Goal: Ask a question: Seek information or help from site administrators or community

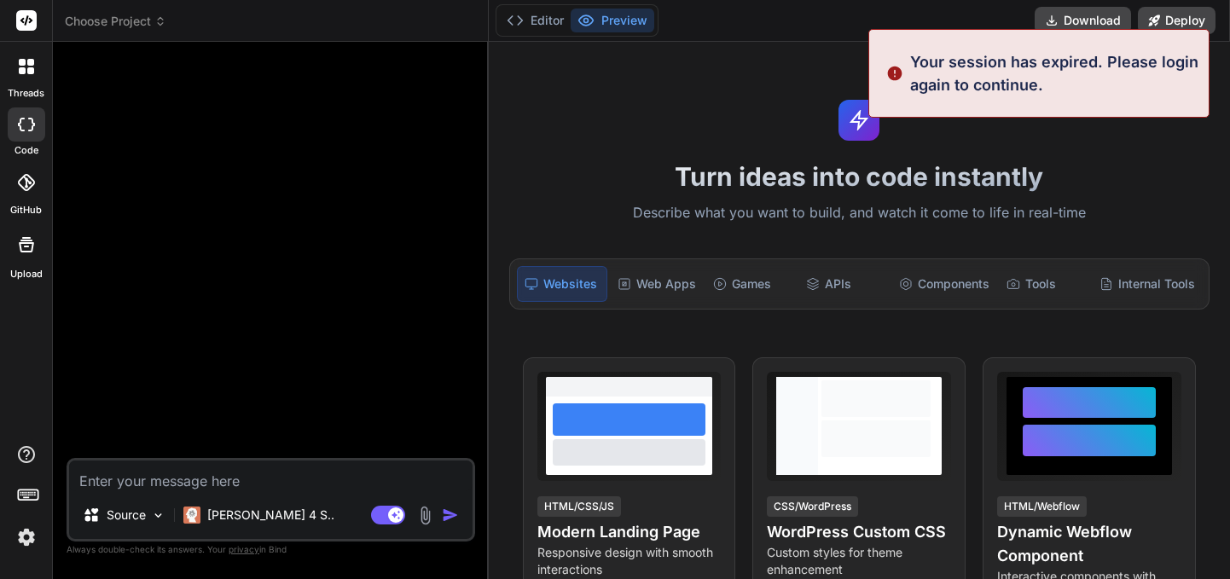
scroll to position [16, 0]
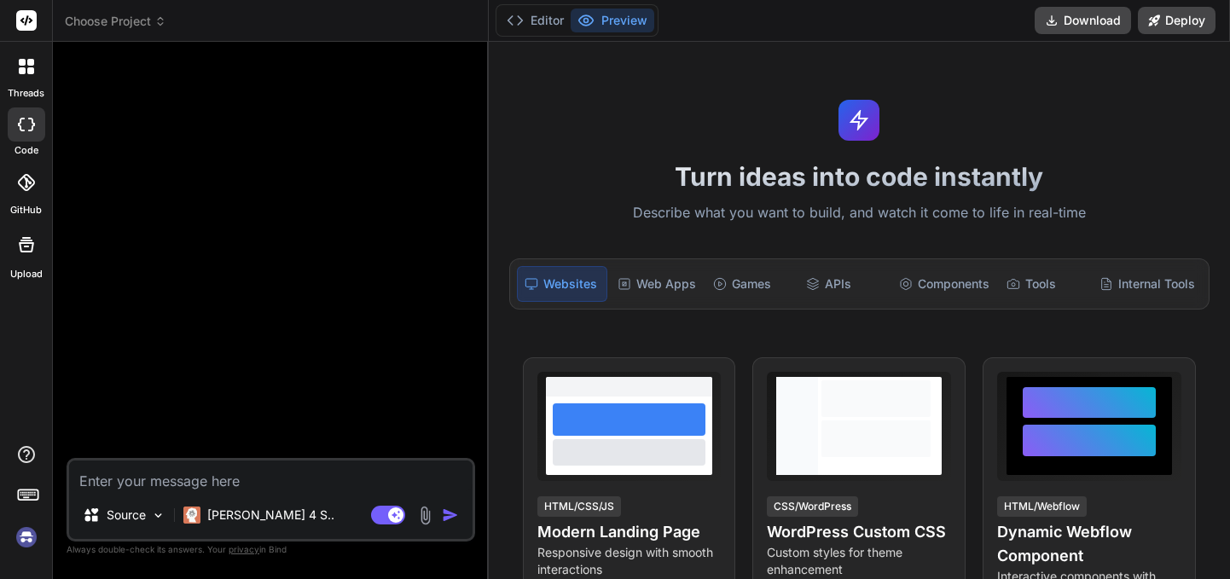
click at [22, 72] on icon at bounding box center [22, 70] width 7 height 7
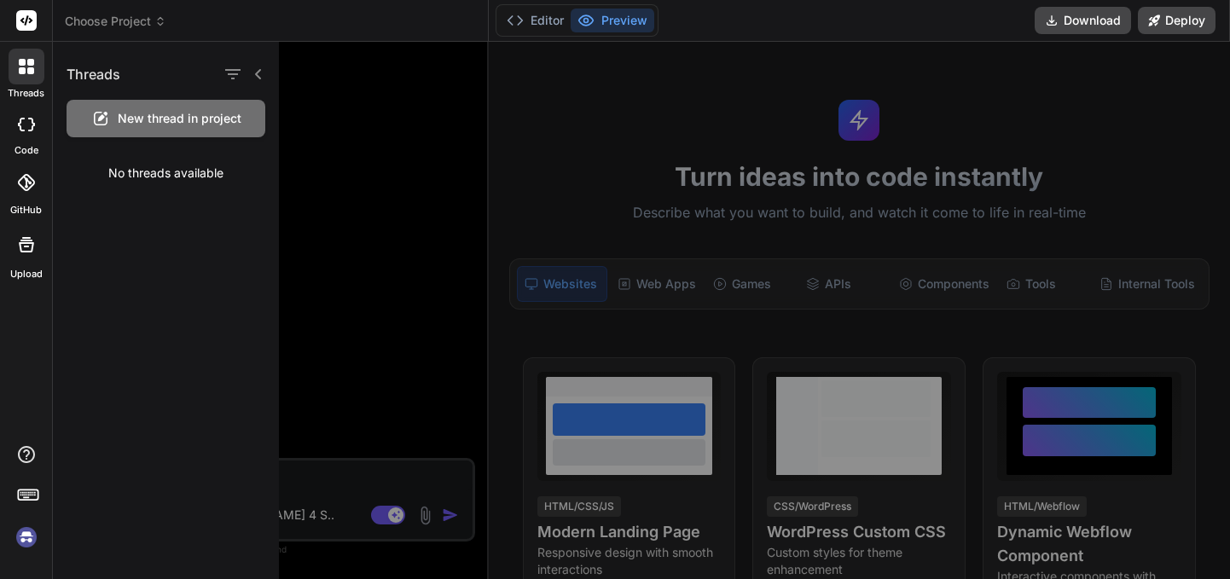
click at [561, 129] on div at bounding box center [781, 310] width 1004 height 537
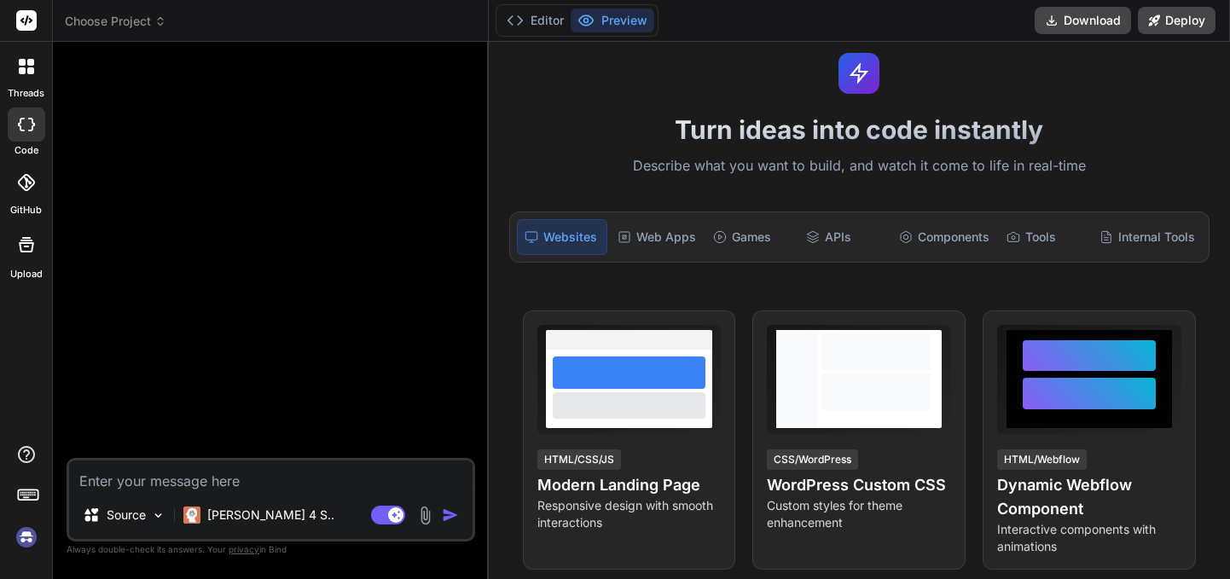
scroll to position [0, 0]
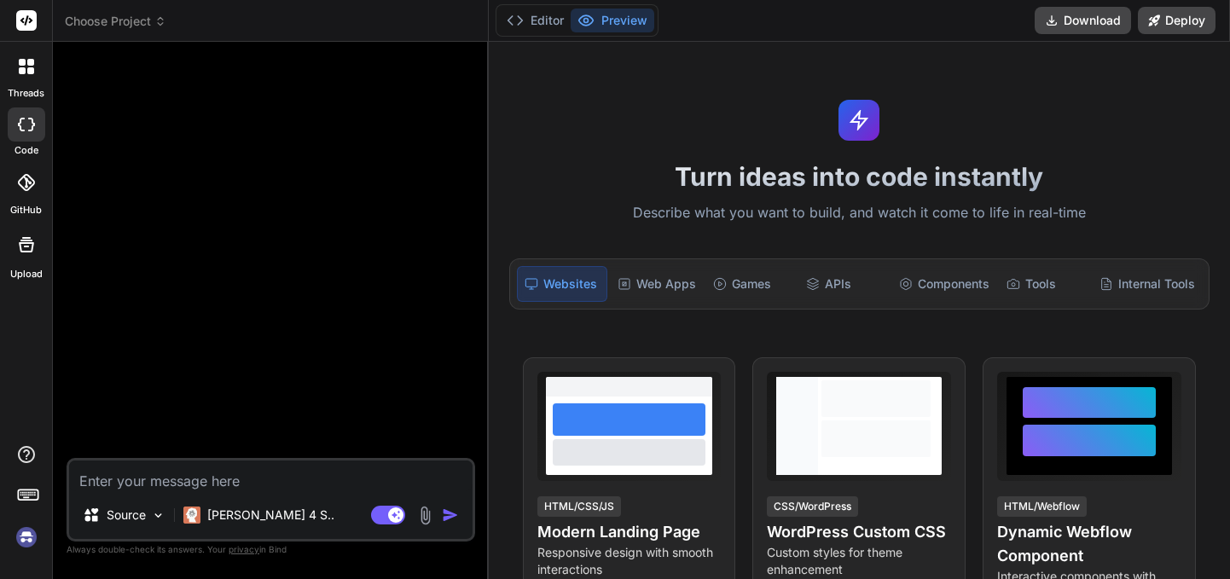
click at [21, 74] on div at bounding box center [27, 67] width 36 height 36
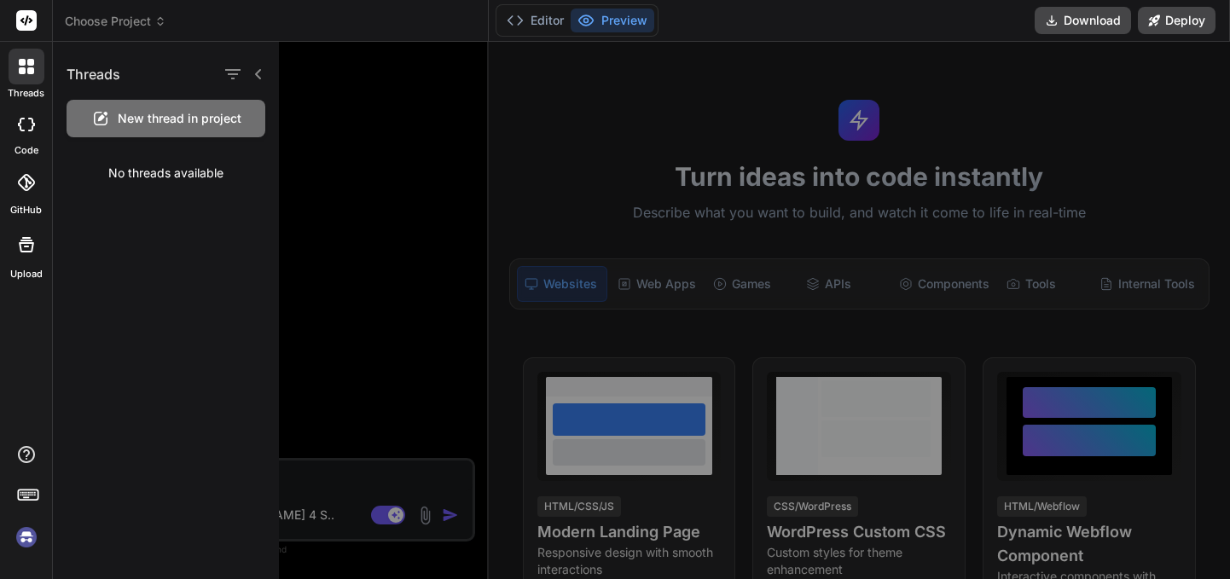
click at [26, 536] on img at bounding box center [26, 537] width 29 height 29
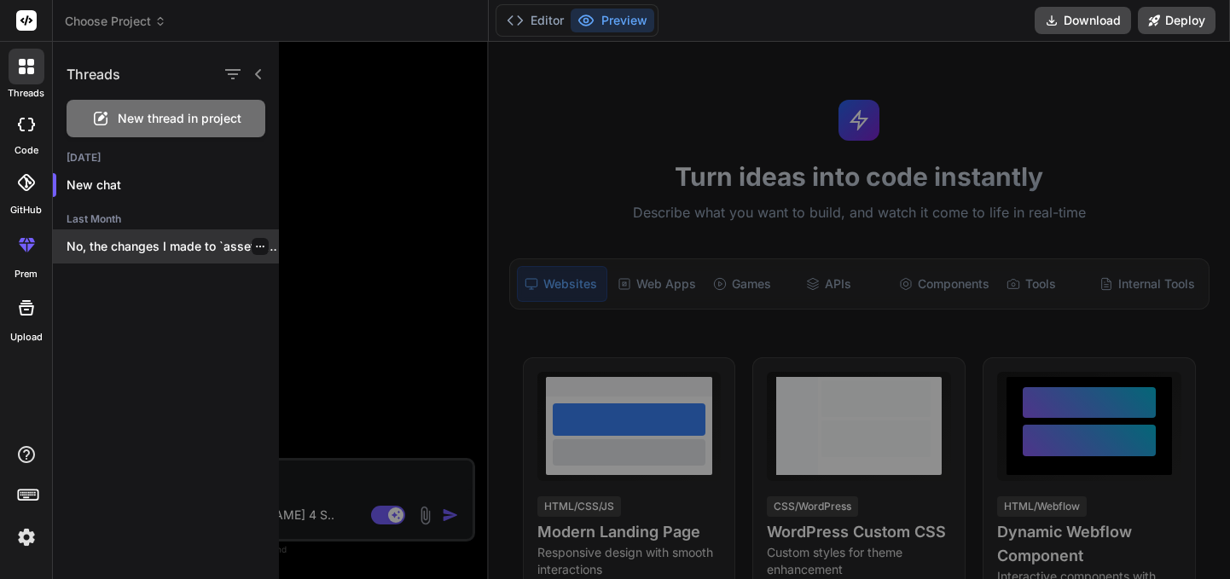
click at [211, 254] on p "No, the changes I made to `assets/css/style.css`..." at bounding box center [173, 246] width 212 height 17
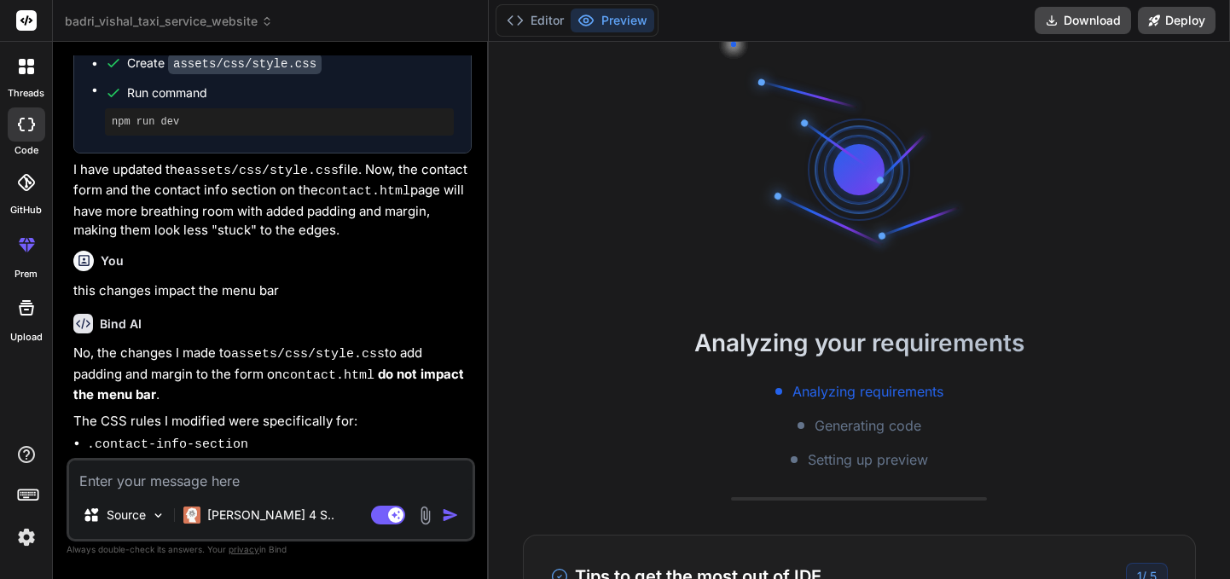
scroll to position [2439, 0]
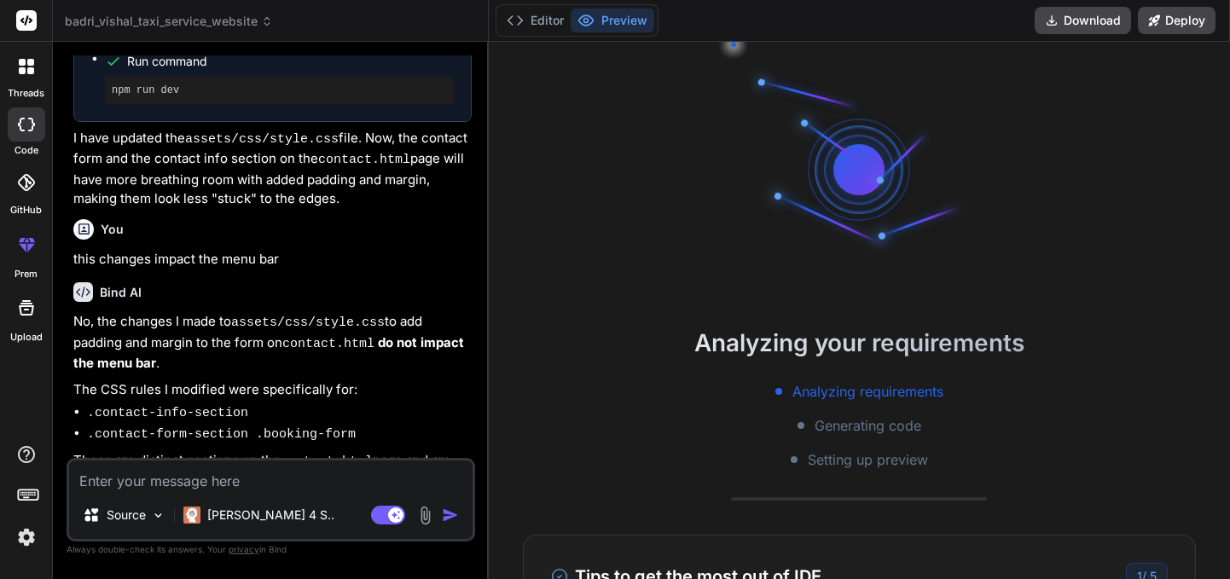
click at [297, 483] on textarea at bounding box center [270, 475] width 403 height 31
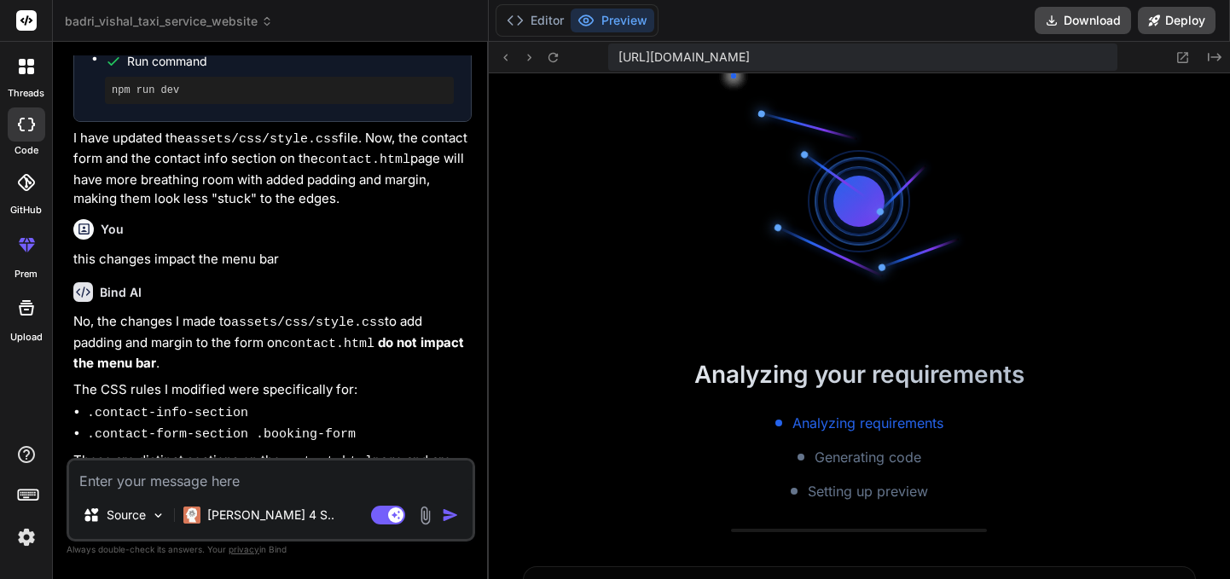
scroll to position [794, 0]
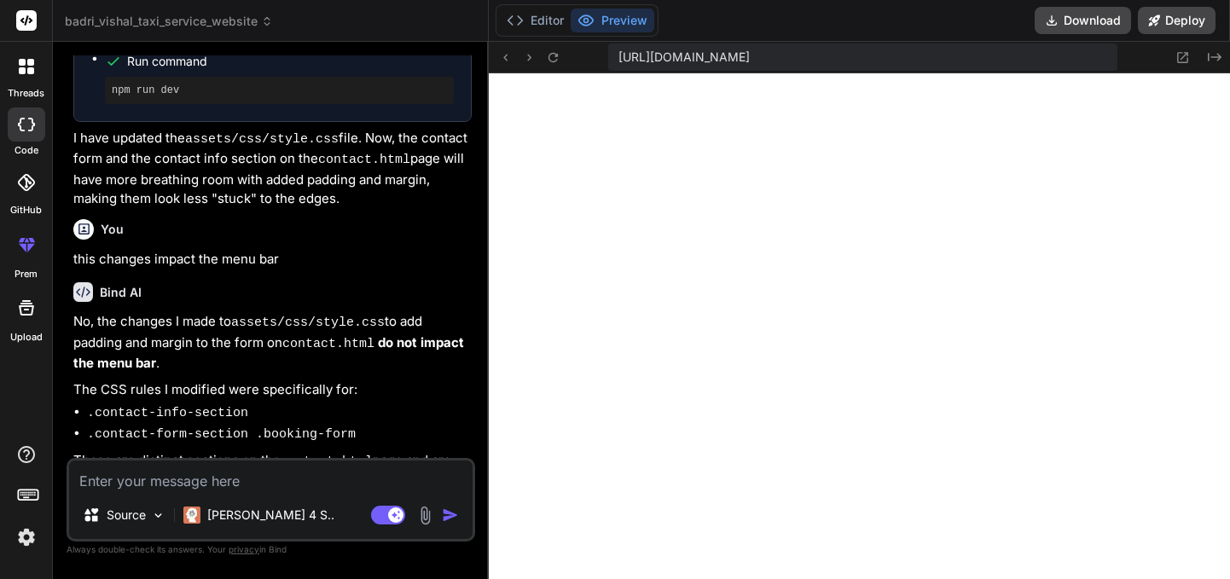
type textarea "x"
click at [259, 479] on textarea at bounding box center [270, 475] width 403 height 31
type textarea "h"
type textarea "x"
type textarea "hi"
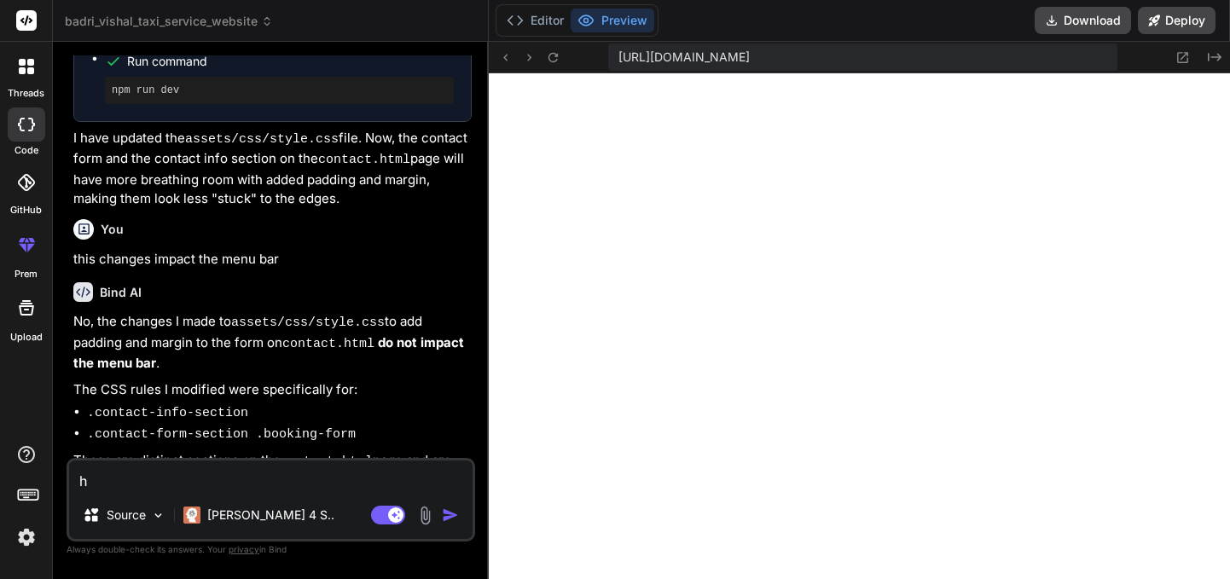
type textarea "x"
type textarea "hi"
type textarea "x"
type textarea "hi b"
type textarea "x"
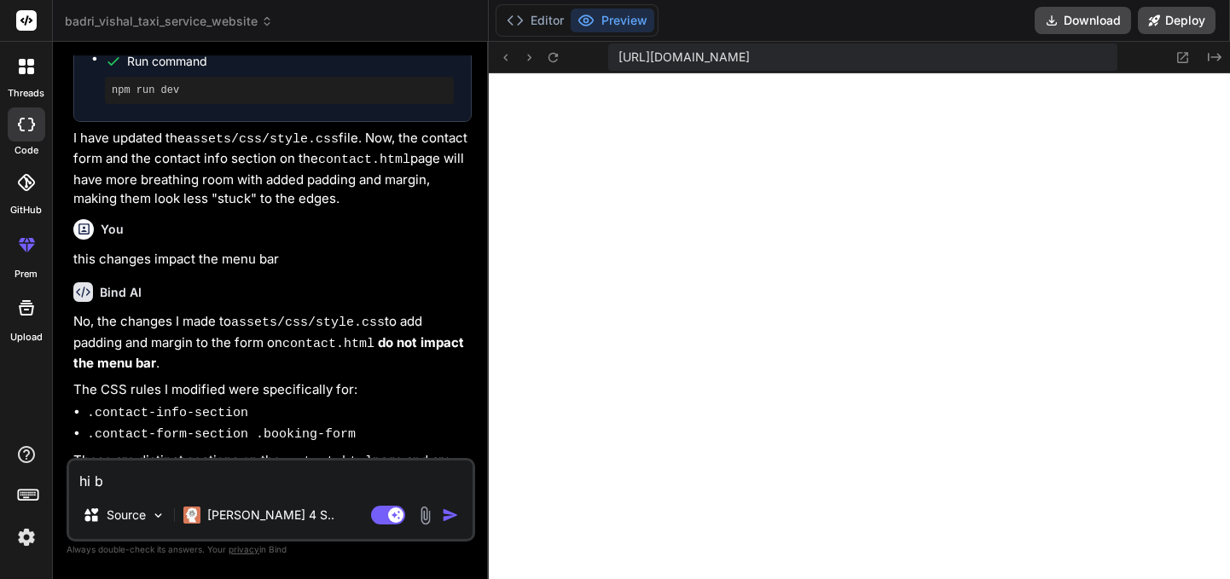
type textarea "hi bi"
type textarea "x"
type textarea "hi bin"
type textarea "x"
type textarea "hi bind"
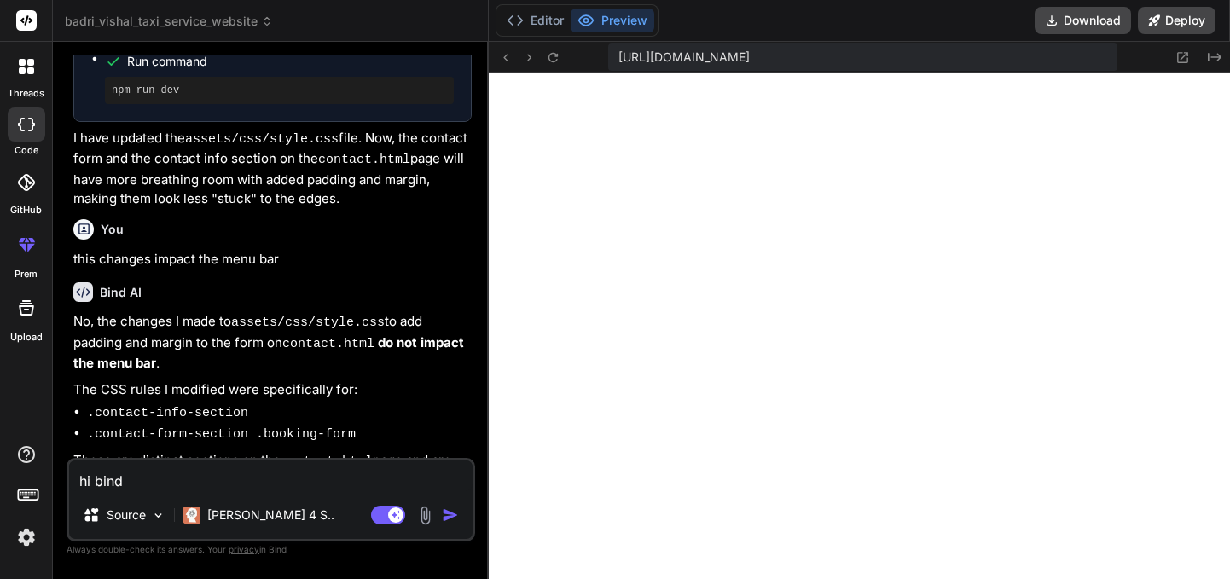
type textarea "x"
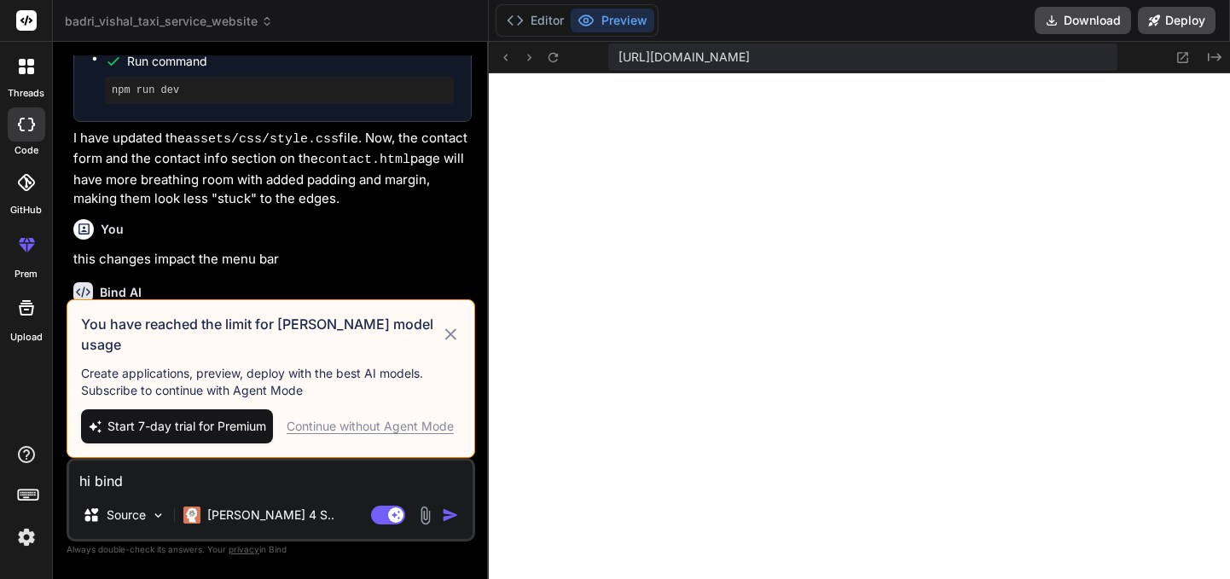
type textarea "hi bind"
drag, startPoint x: 281, startPoint y: 345, endPoint x: 367, endPoint y: 347, distance: 85.3
click at [367, 347] on h3 "You have reached the limit for [PERSON_NAME] model usage" at bounding box center [261, 334] width 360 height 41
copy h3 "[PERSON_NAME]"
click at [402, 434] on div "Continue without Agent Mode" at bounding box center [370, 426] width 167 height 17
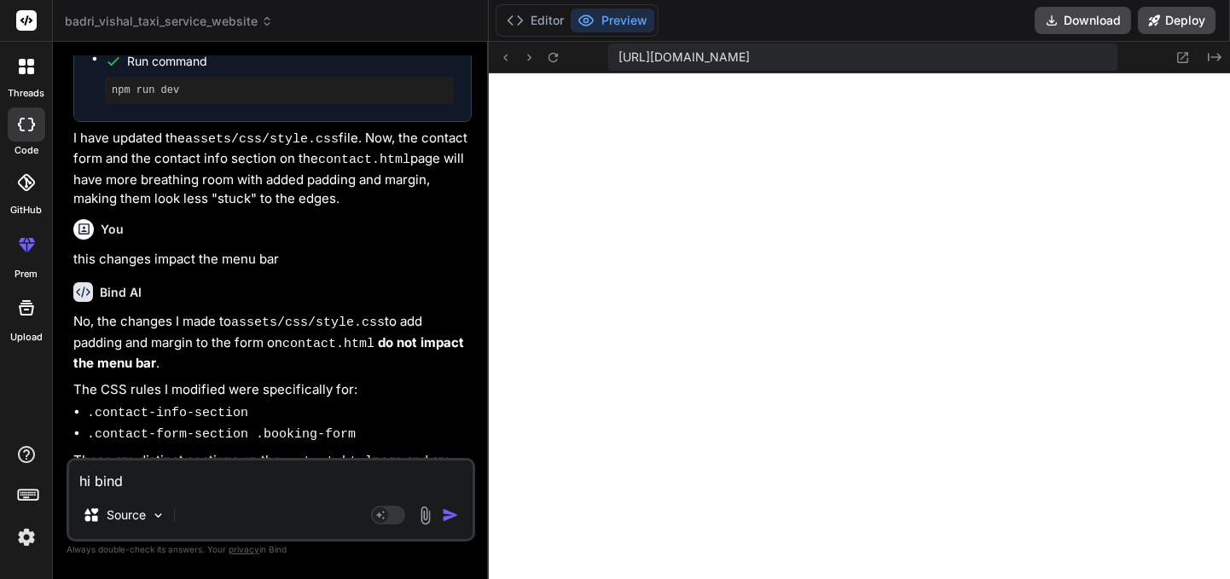
click at [161, 473] on textarea "hi bind" at bounding box center [270, 475] width 403 height 31
type textarea "x"
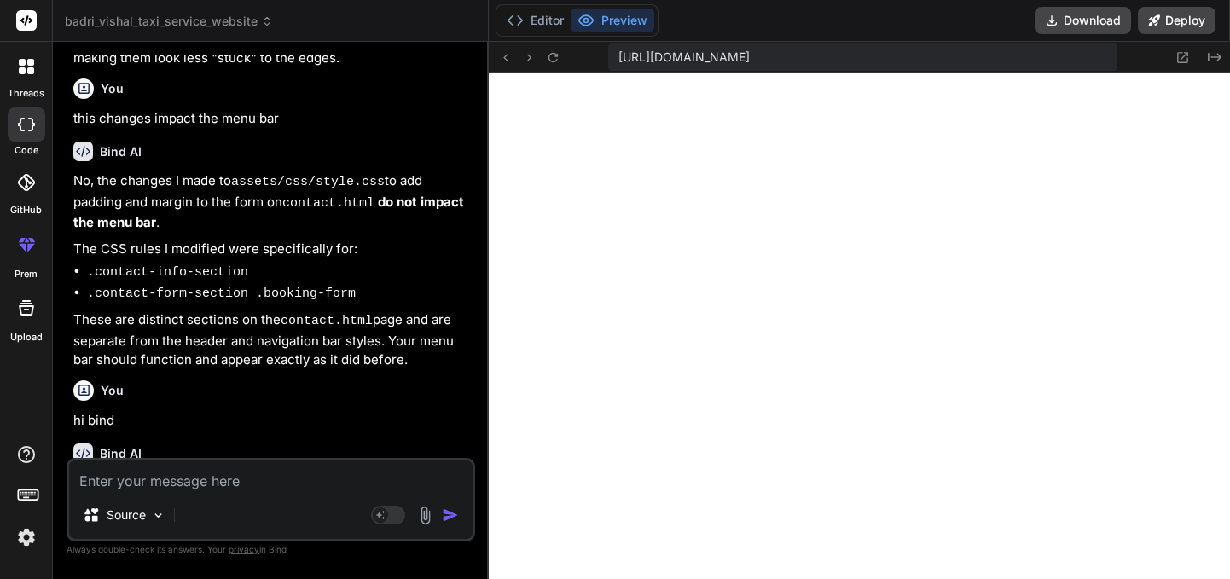
scroll to position [2615, 0]
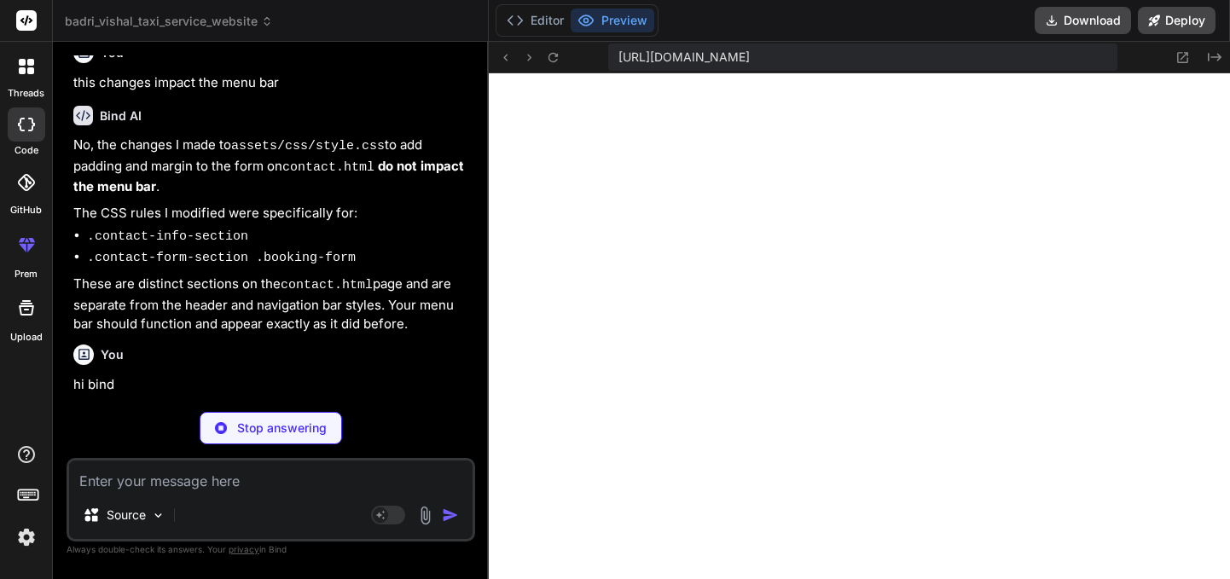
type textarea "x"
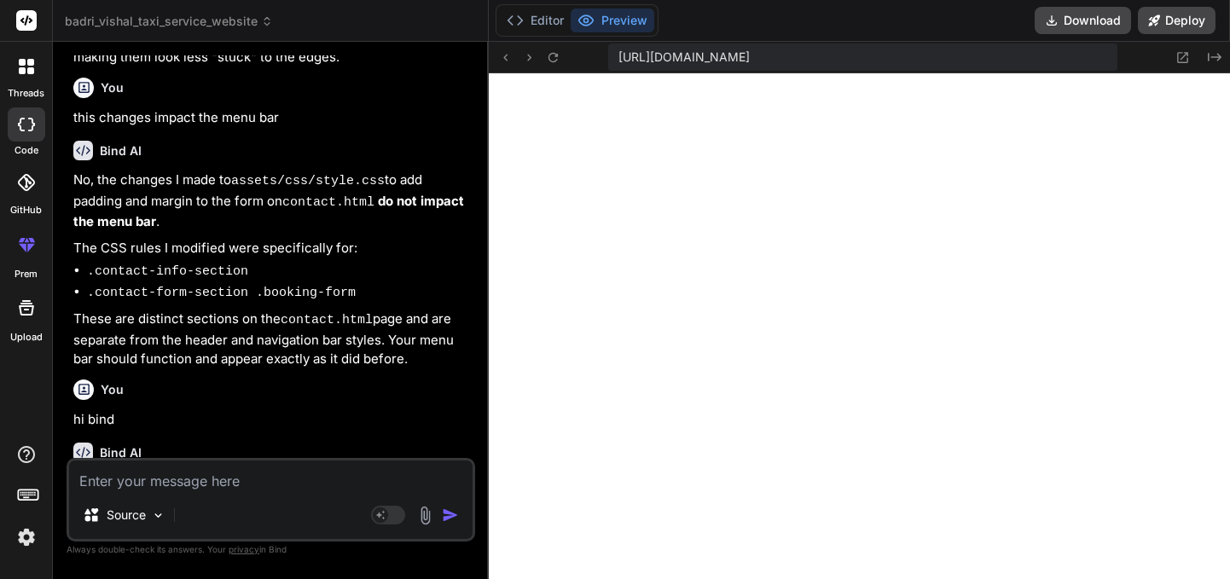
click at [175, 485] on textarea at bounding box center [270, 475] width 403 height 31
type textarea "I"
type textarea "x"
type textarea "I"
type textarea "x"
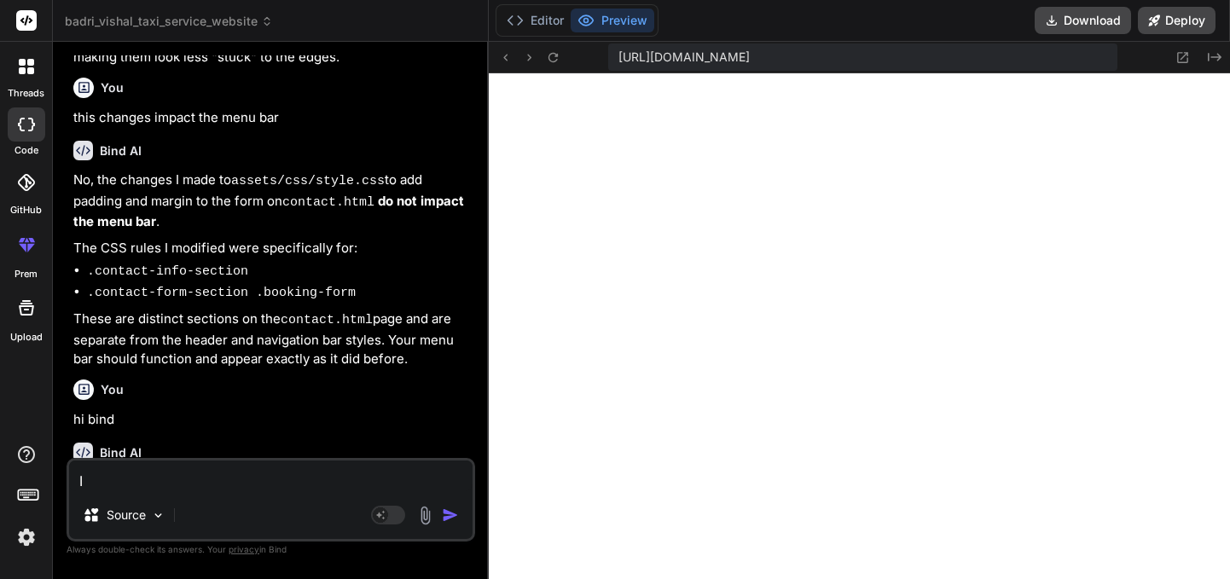
type textarea "I"
type textarea "x"
type textarea "C"
type textarea "x"
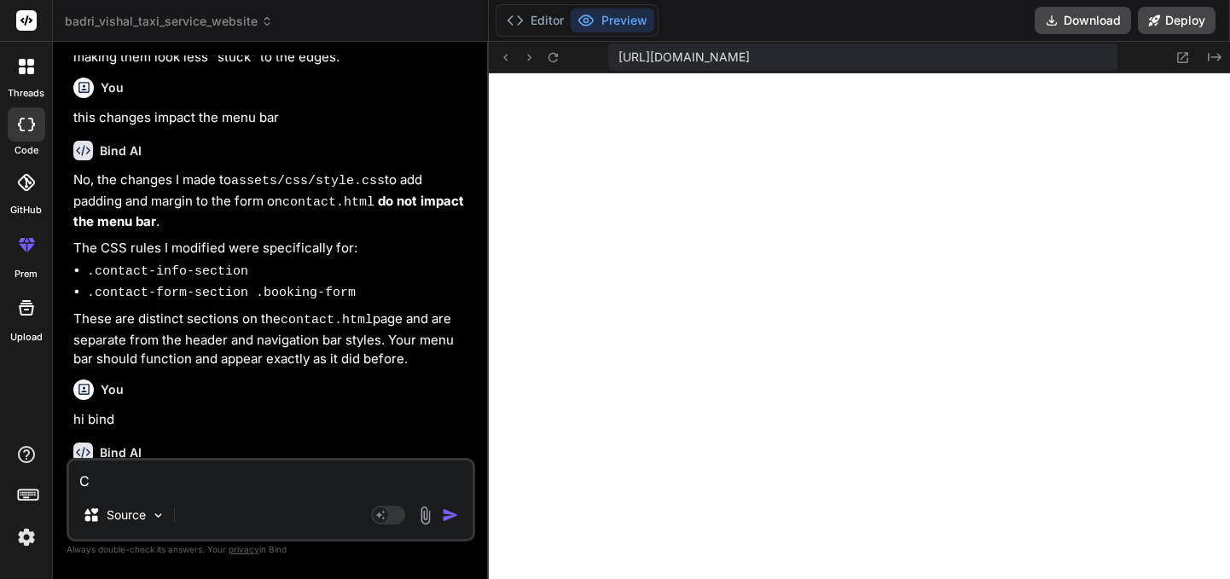
type textarea "Ca"
type textarea "x"
type textarea "Can"
type textarea "x"
type textarea "Can"
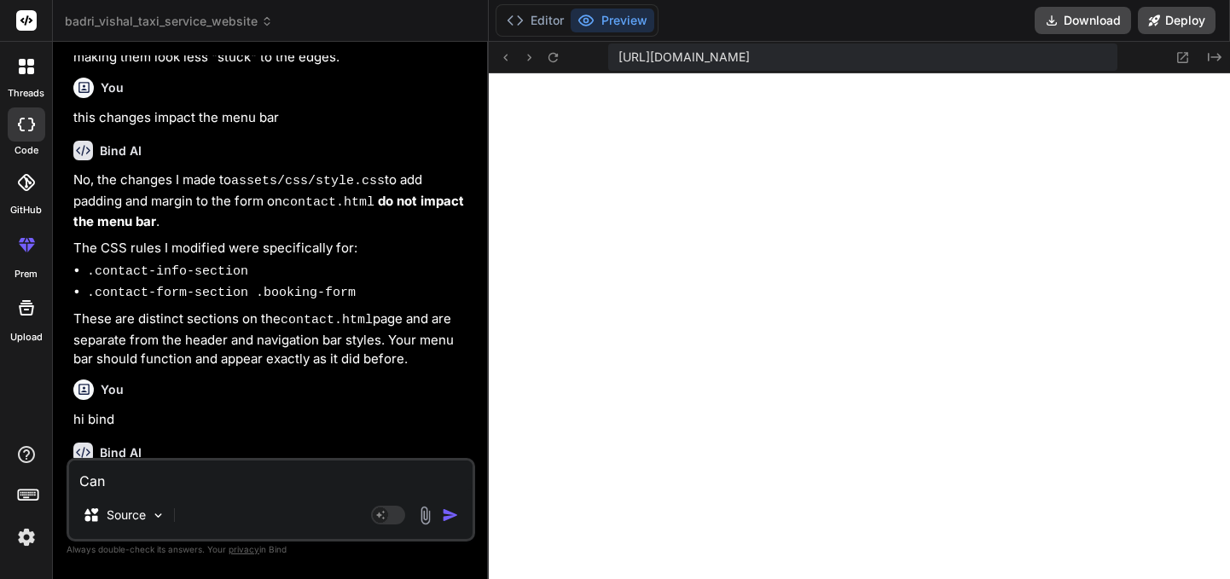
type textarea "x"
type textarea "Can I"
type textarea "x"
type textarea "Can I"
type textarea "x"
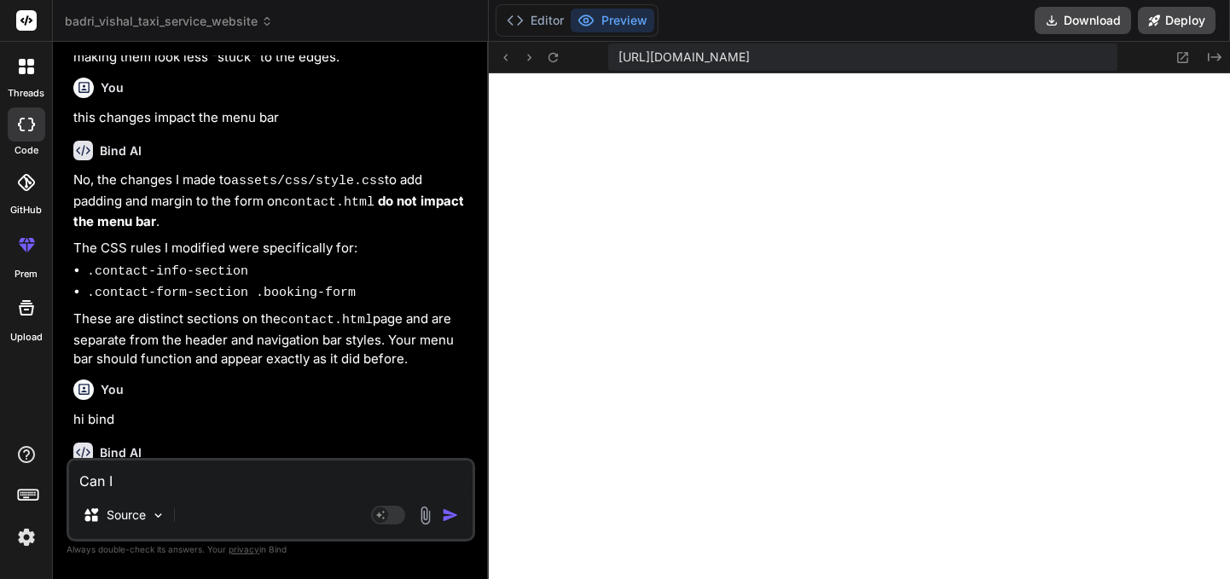
type textarea "Can I u"
type textarea "x"
type textarea "Can I up"
type textarea "x"
type textarea "Can I upl"
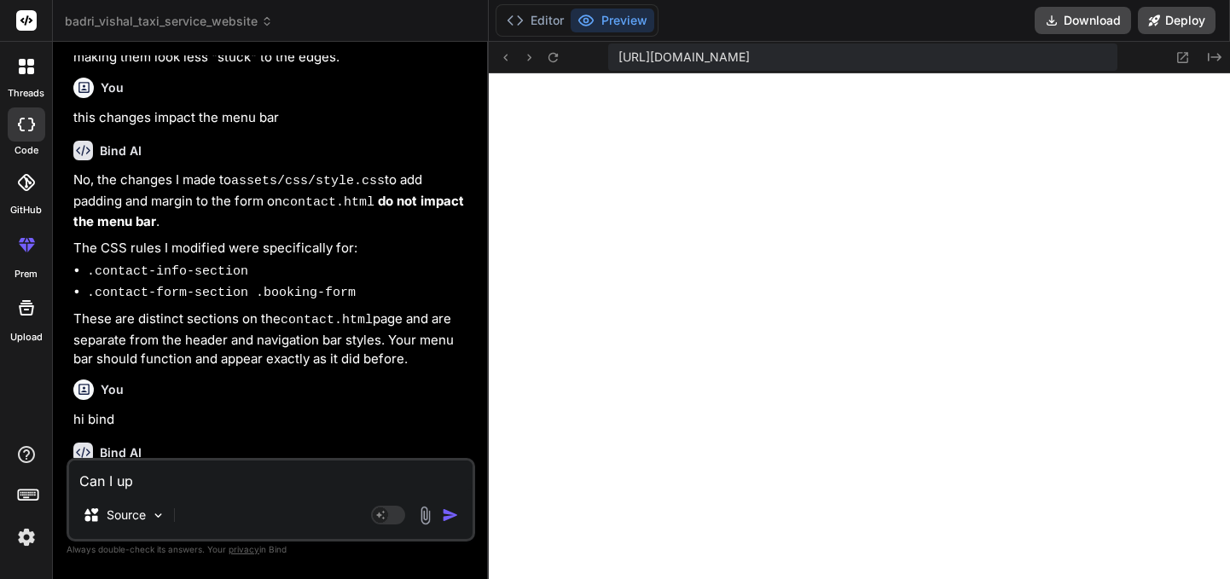
type textarea "x"
type textarea "Can I uplo"
type textarea "x"
type textarea "Can I uploa"
type textarea "x"
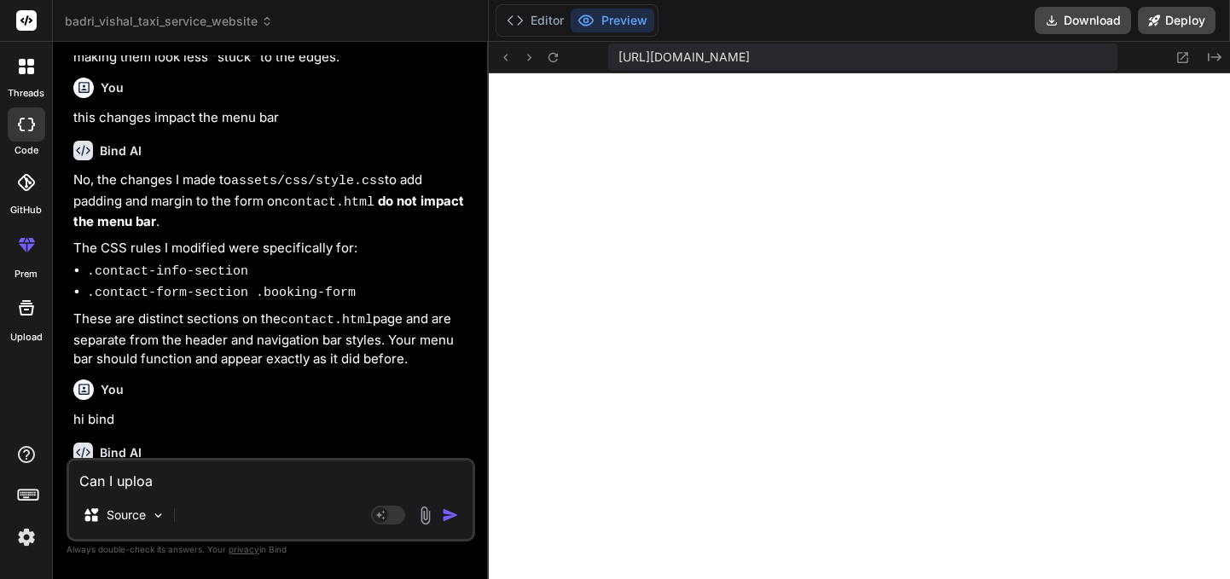
type textarea "Can I upload"
type textarea "x"
type textarea "Can I upload"
type textarea "x"
type textarea "Can I upload t"
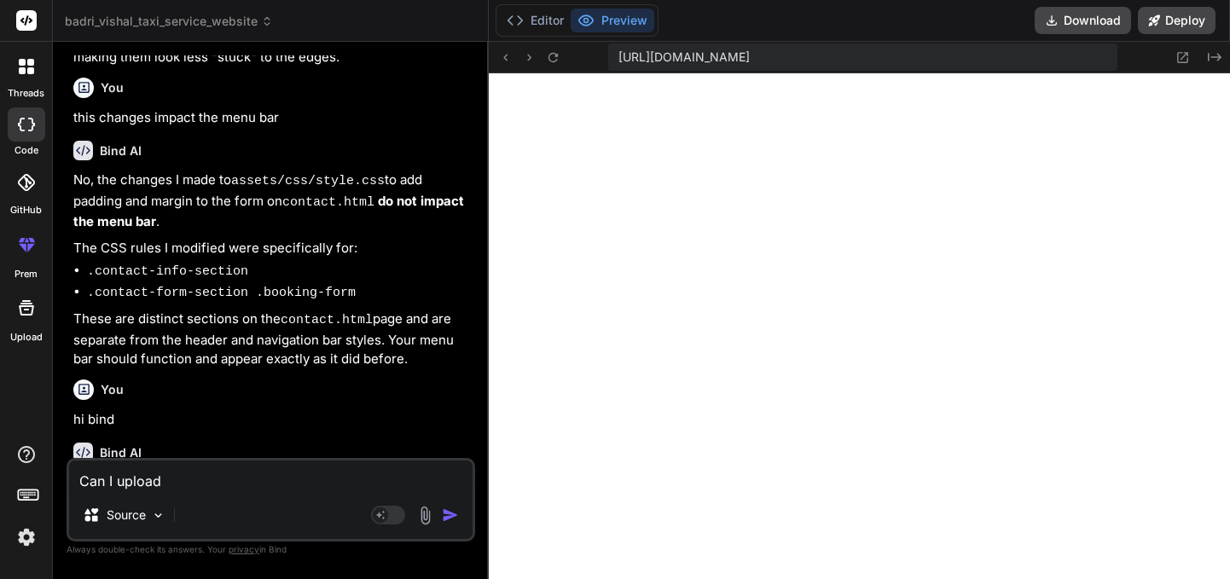
type textarea "x"
type textarea "Can I upload th"
type textarea "x"
type textarea "Can I upload the"
type textarea "x"
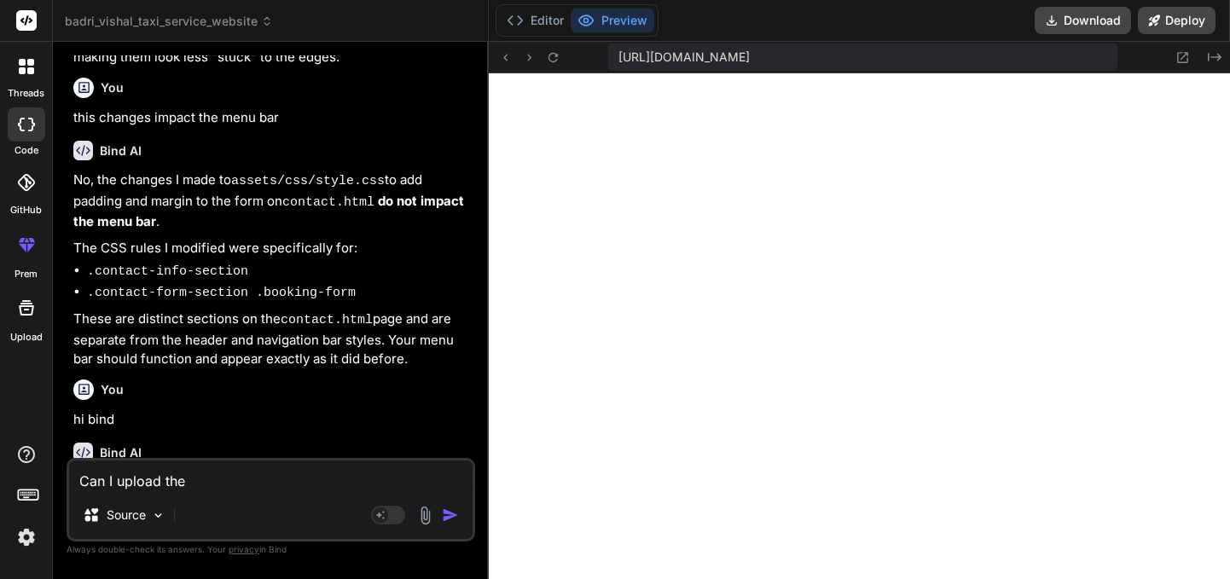
type textarea "Can I upload the"
type textarea "x"
type textarea "Can I upload the p"
type textarea "x"
type textarea "Can I upload the pr"
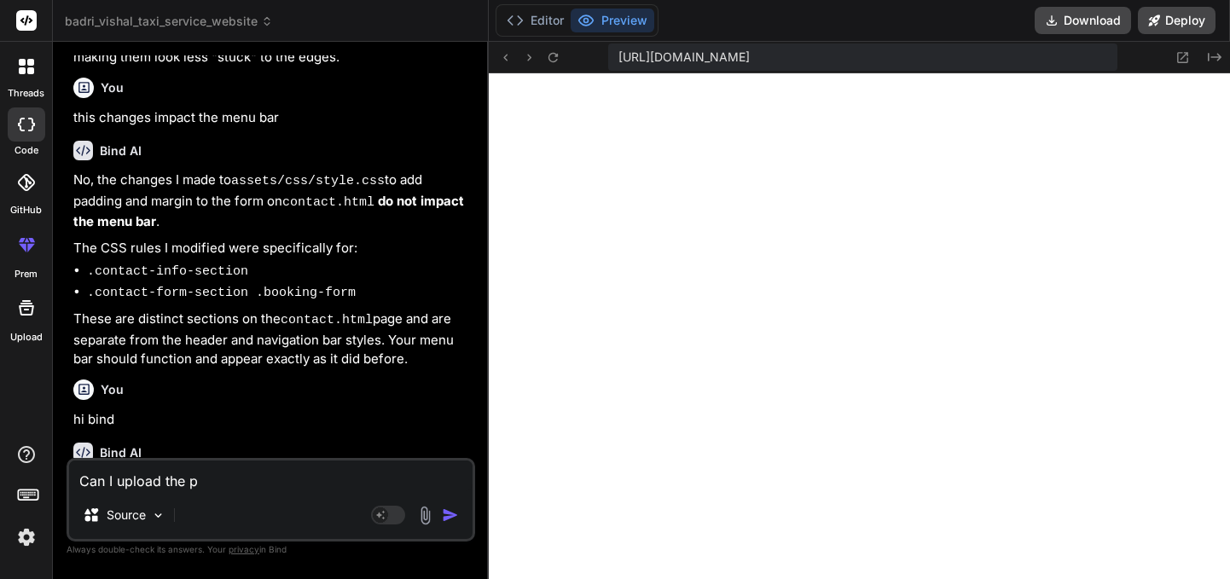
type textarea "x"
type textarea "Can I upload the pro"
type textarea "x"
type textarea "Can I upload the proj"
type textarea "x"
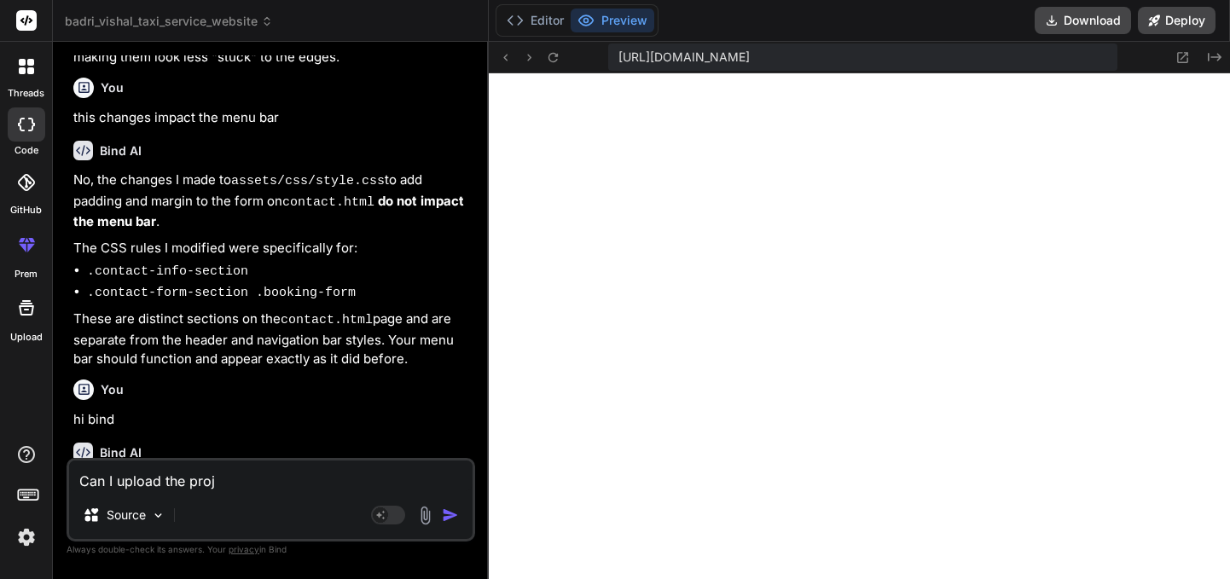
type textarea "Can I upload the proje"
type textarea "x"
type textarea "Can I upload the projec"
type textarea "x"
type textarea "Can I upload the project"
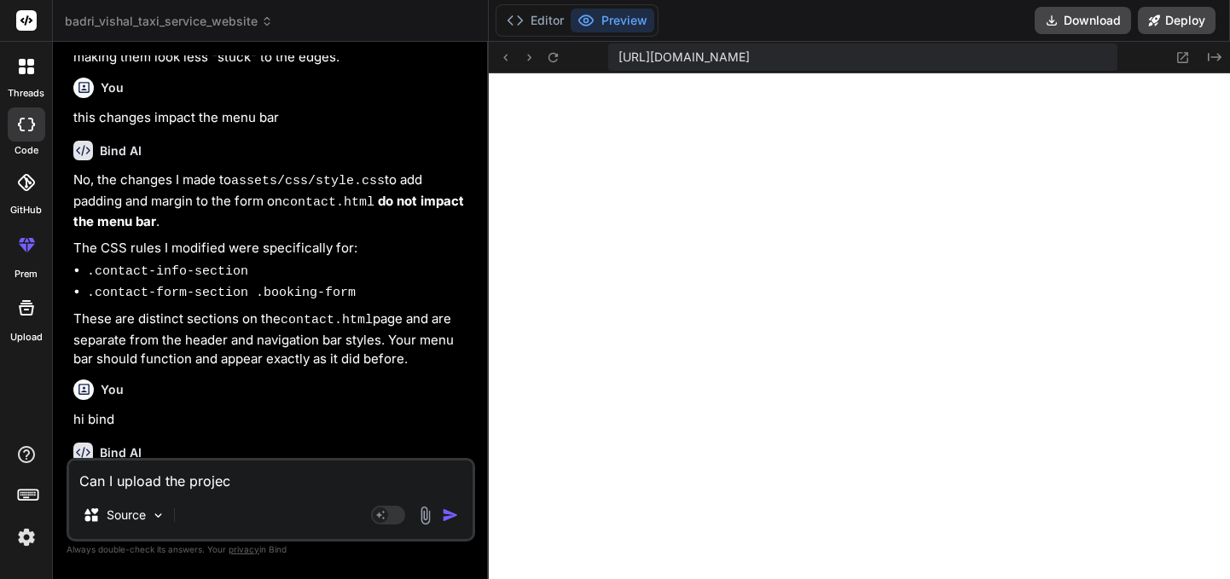
type textarea "x"
type textarea "Can I upload the project,"
type textarea "x"
type textarea "Can I upload the project,"
type textarea "x"
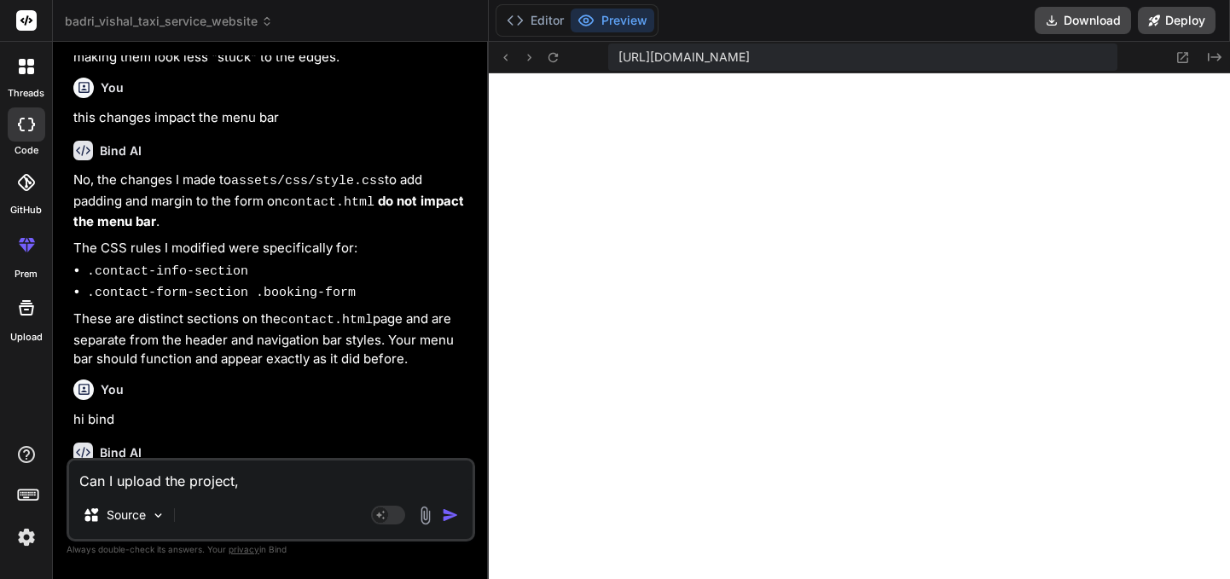
type textarea "Can I upload the project, a"
type textarea "x"
type textarea "Can I upload the project, an"
type textarea "x"
type textarea "Can I upload the project, and"
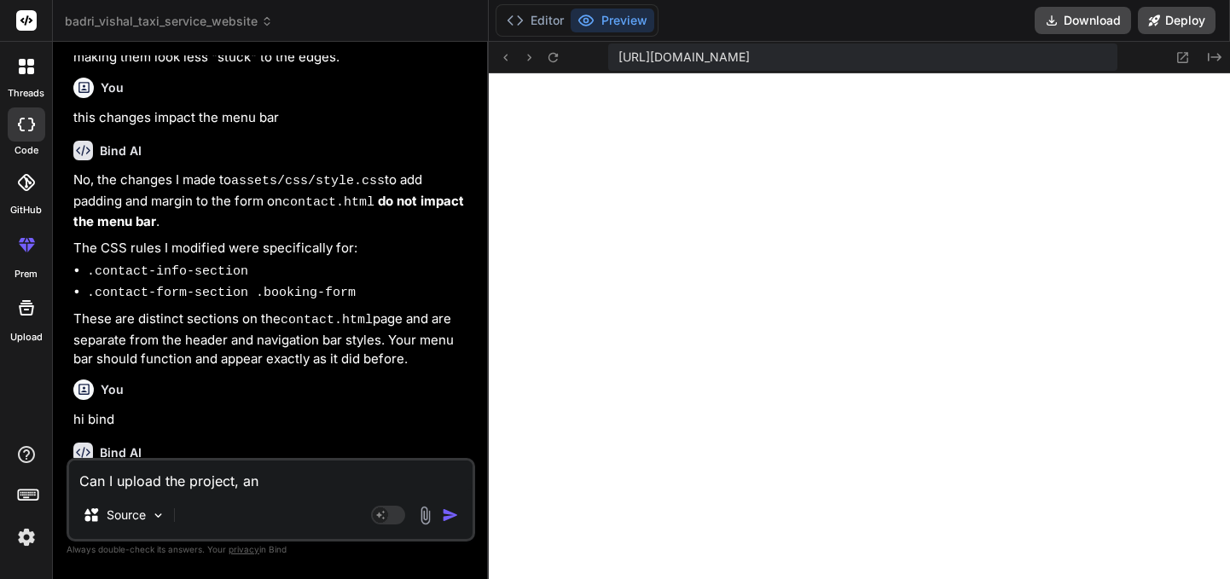
type textarea "x"
type textarea "Can I upload the project, and"
type textarea "x"
type textarea "Can I upload the project, and t"
type textarea "x"
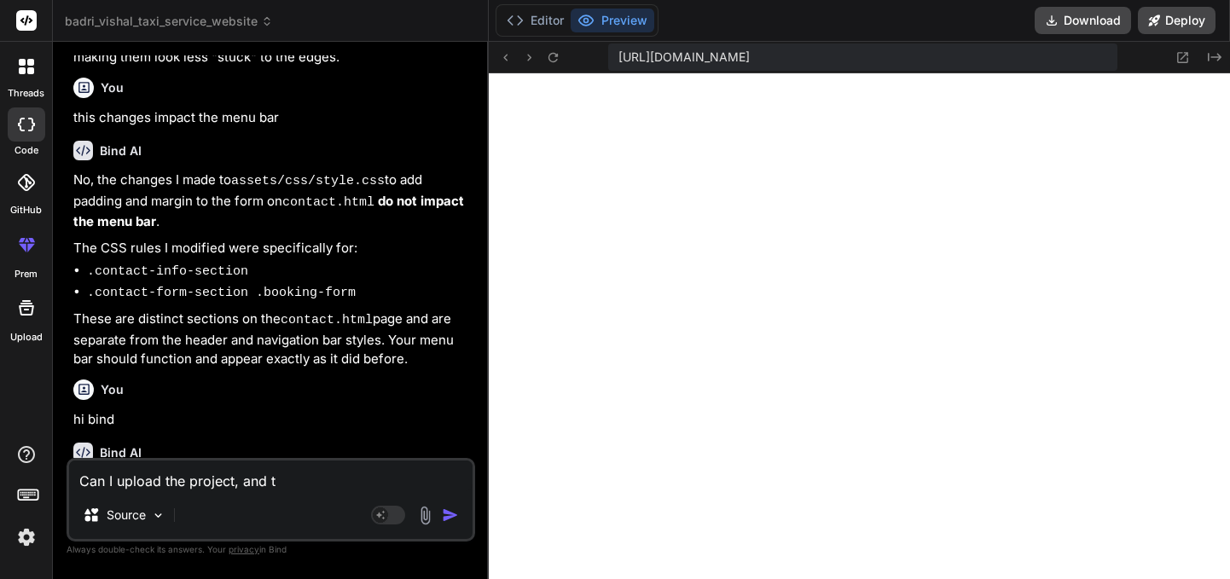
type textarea "Can I upload the project, and ta"
type textarea "x"
type textarea "Can I upload the project, and tak"
type textarea "x"
type textarea "Can I upload the project, and take"
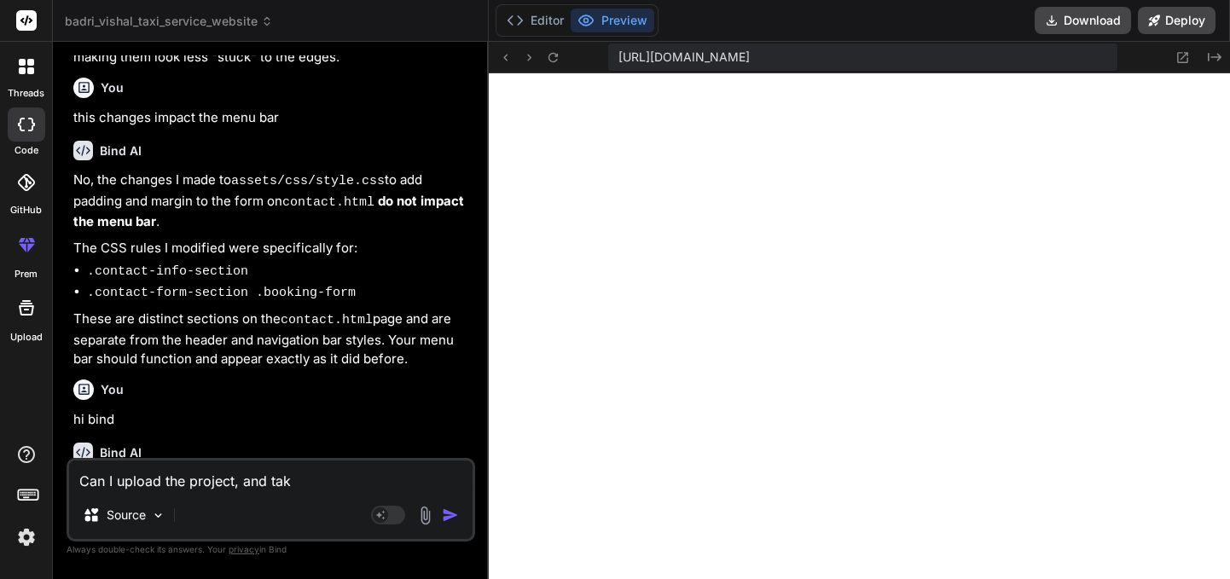
type textarea "x"
type textarea "Can I upload the project, and take"
type textarea "x"
type textarea "Can I upload the project, and take y"
type textarea "x"
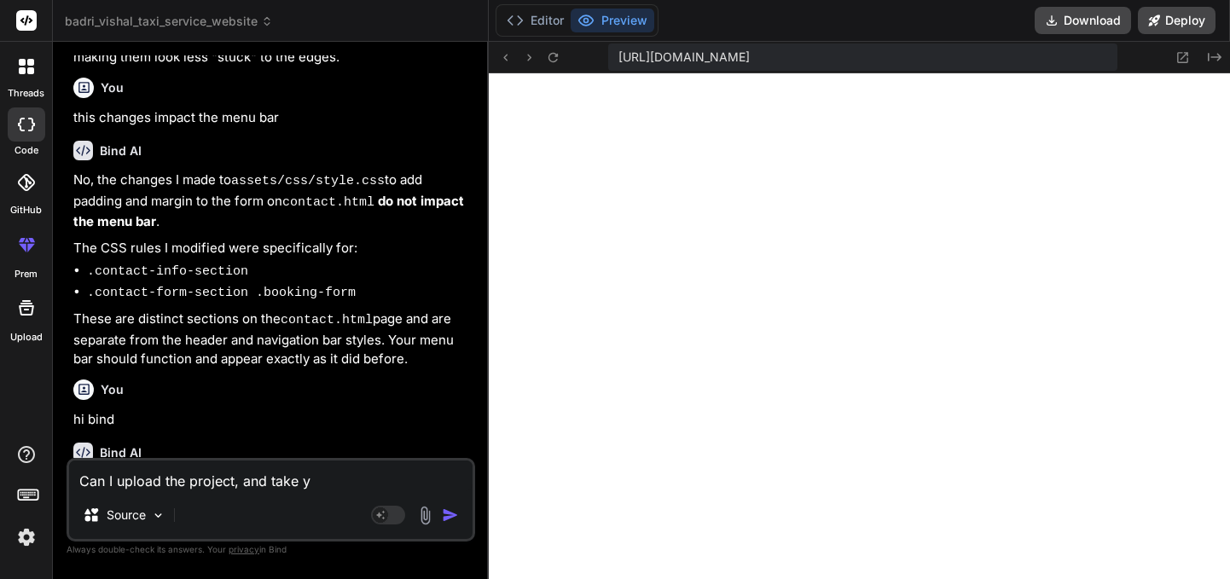
type textarea "Can I upload the project, and take yo"
type textarea "x"
type textarea "Can I upload the project, and take you"
type textarea "x"
type textarea "Can I upload the project, and take your"
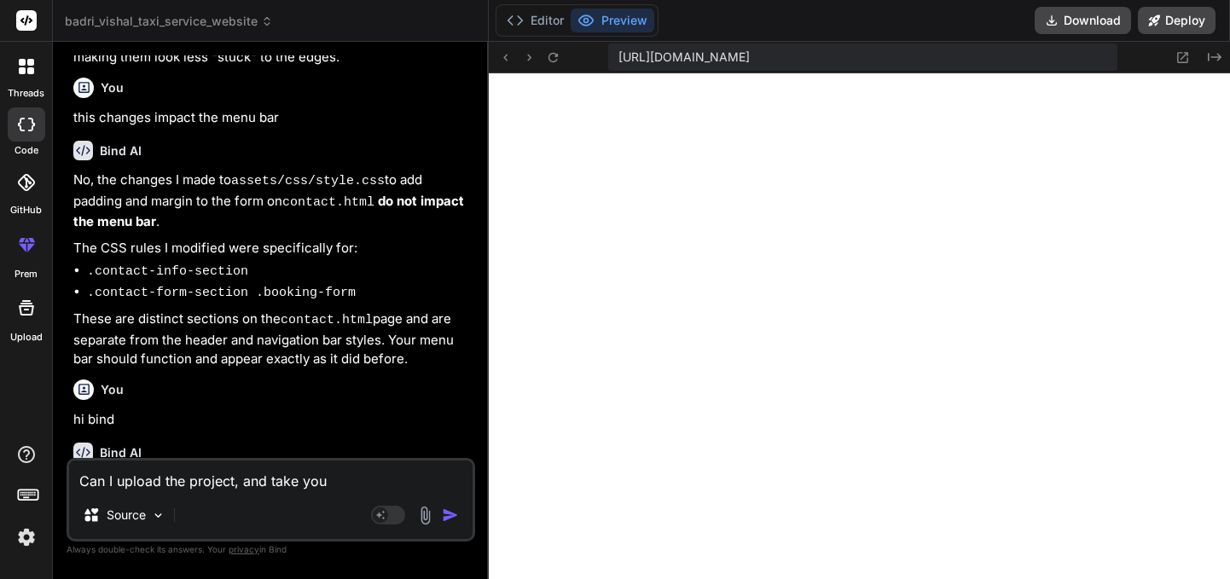
type textarea "x"
type textarea "Can I upload the project, and take your"
type textarea "x"
type textarea "Can I upload the project, and take your h"
type textarea "x"
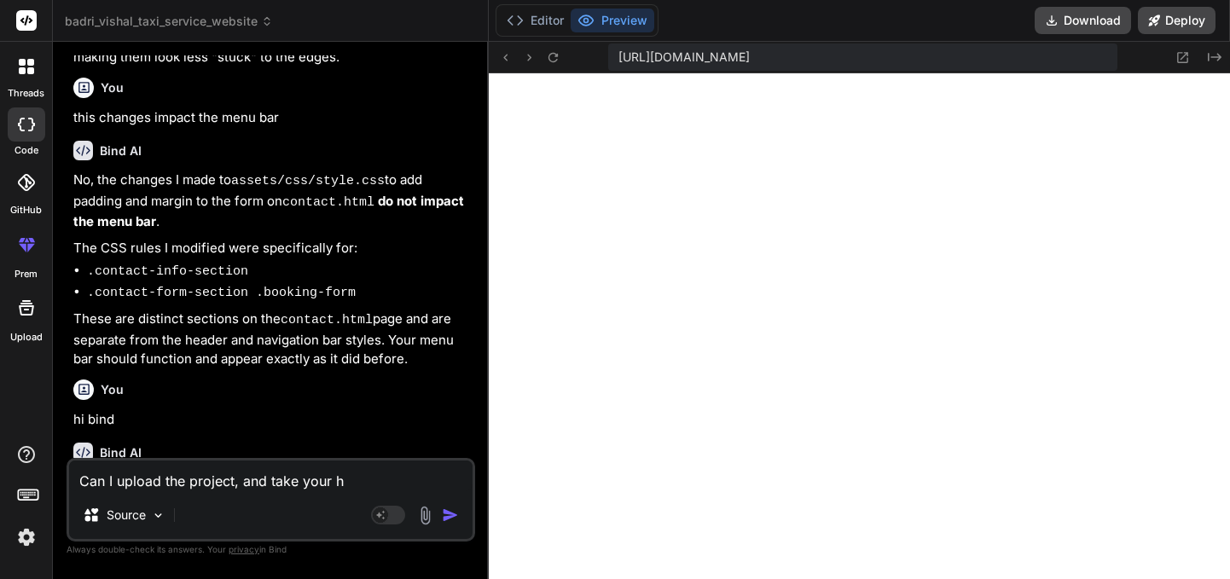
type textarea "Can I upload the project, and take your he"
type textarea "x"
type textarea "Can I upload the project, and take your hel"
type textarea "x"
type textarea "Can I upload the project, and take your help"
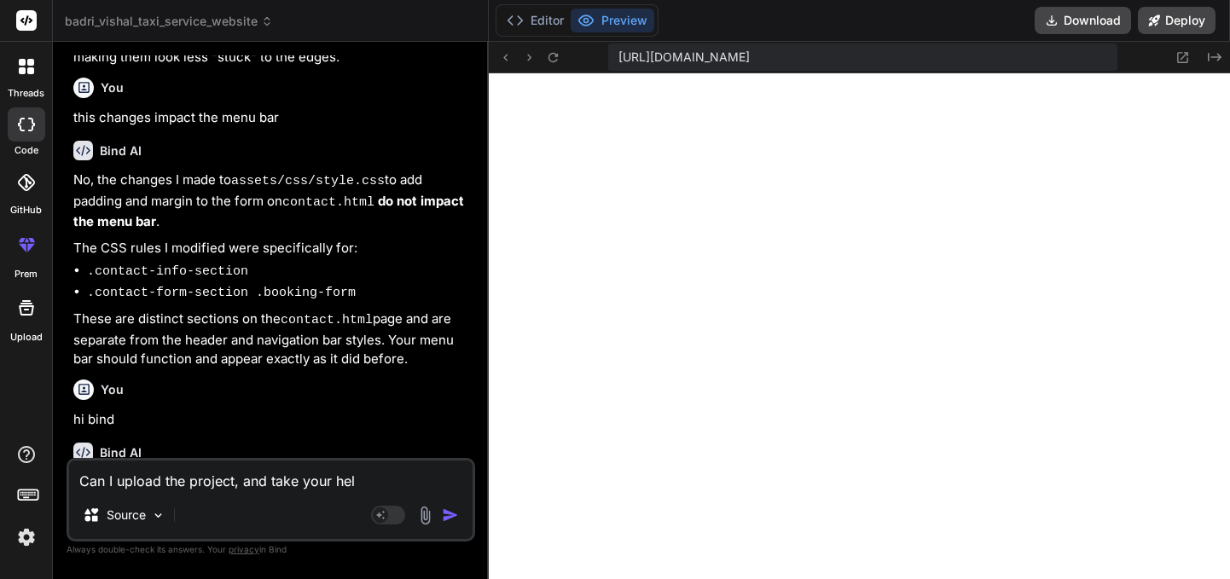
type textarea "x"
type textarea "Can I upload the project, and take your help"
type textarea "x"
type textarea "Can I upload the project, and take your help t"
type textarea "x"
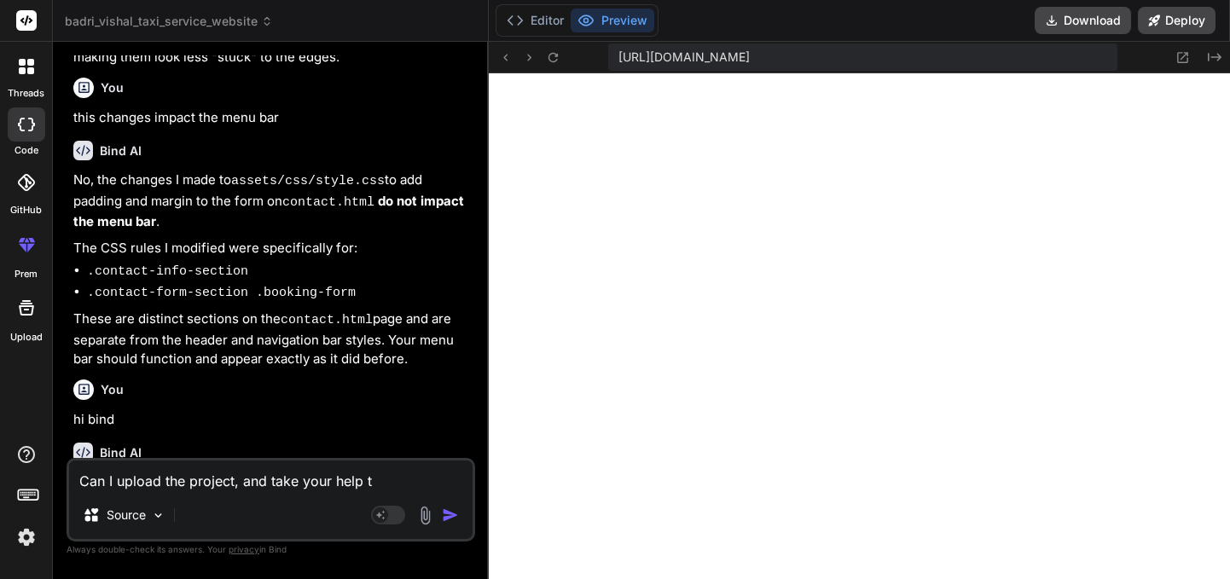
type textarea "Can I upload the project, and take your help to"
type textarea "x"
type textarea "Can I upload the project, and take your help to"
type textarea "x"
type textarea "Can I upload the project, and take your help to d"
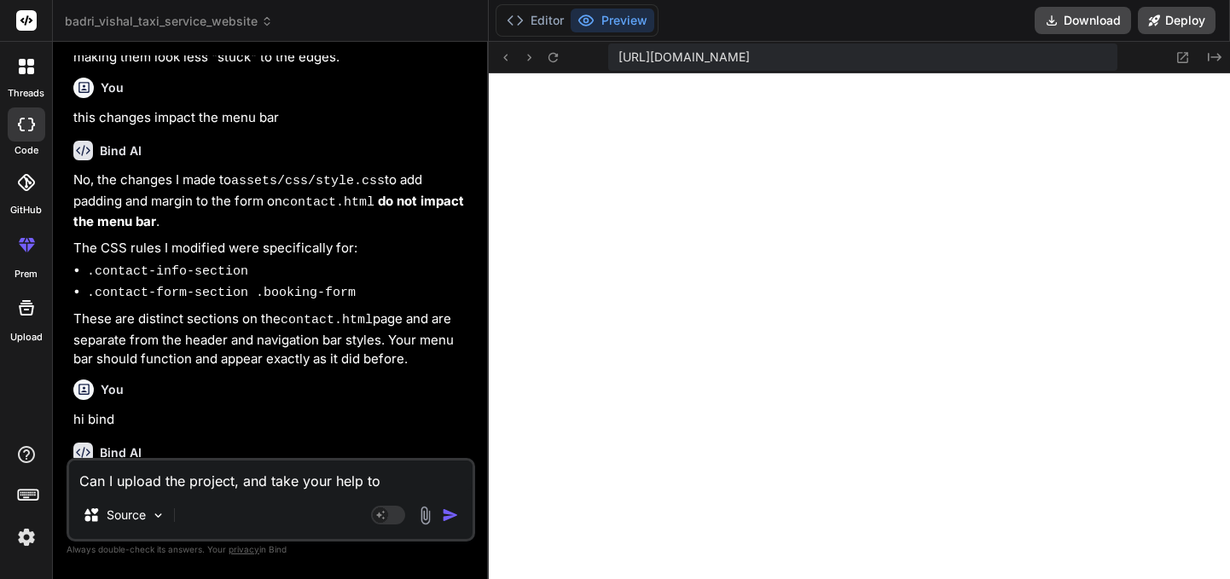
type textarea "x"
type textarea "Can I upload the project, and take your help to do"
type textarea "x"
type textarea "Can I upload the project, and take your help to do"
type textarea "x"
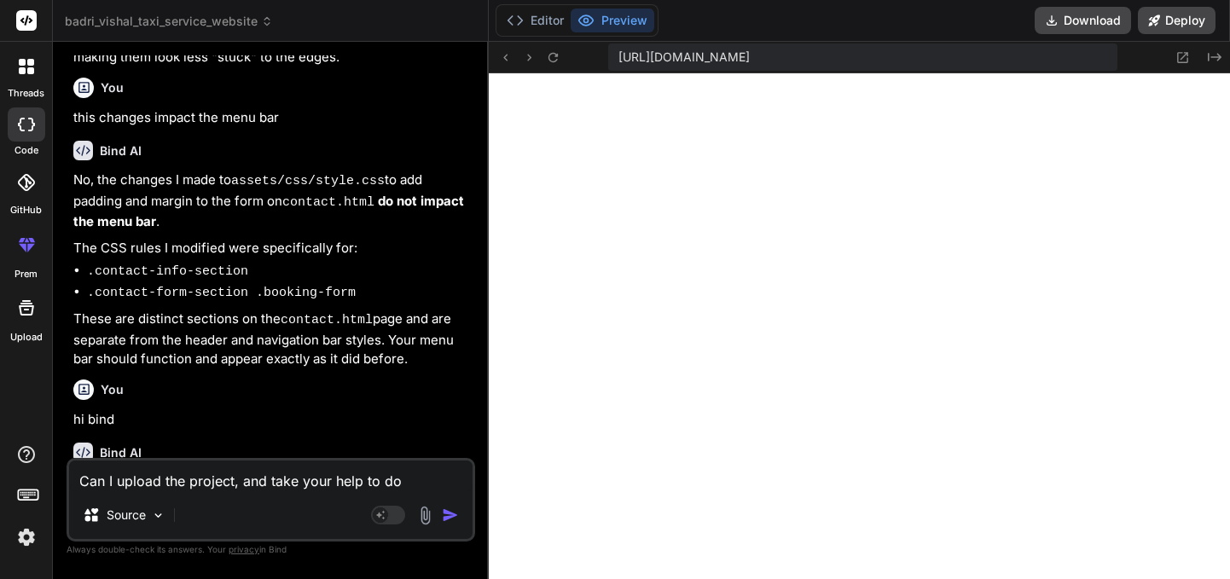
type textarea "Can I upload the project, and take your help to do c"
type textarea "x"
type textarea "Can I upload the project, and take your help to do ch"
type textarea "x"
type textarea "Can I upload the project, and take your help to do cha"
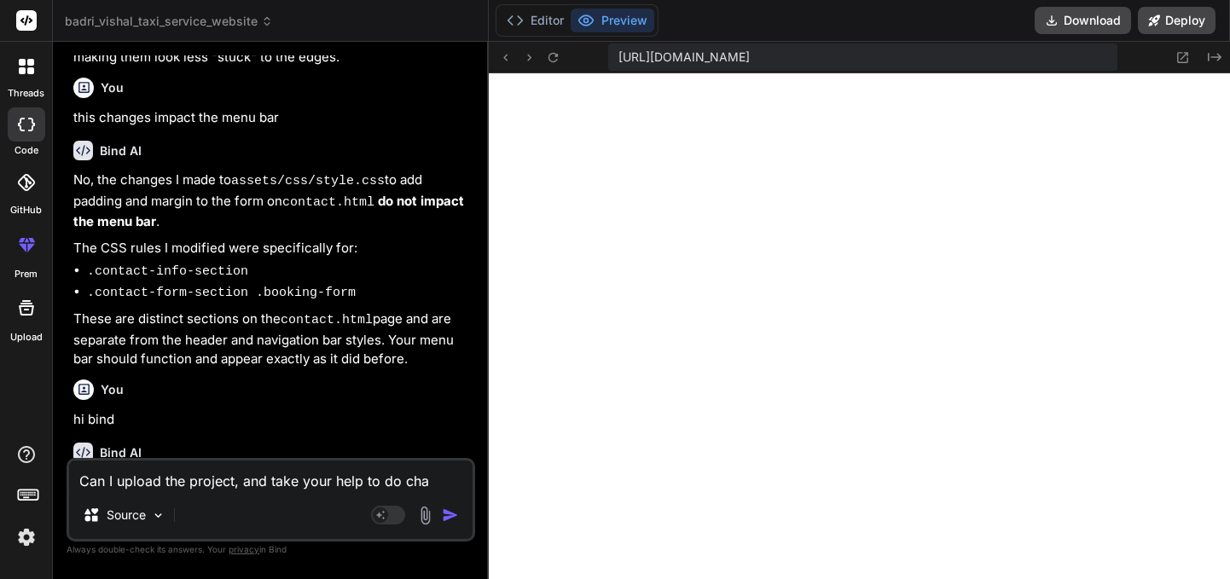
type textarea "x"
type textarea "Can I upload the project, and take your help to do chan"
type textarea "x"
type textarea "Can I upload the project, and take your help to do [PERSON_NAME]"
type textarea "x"
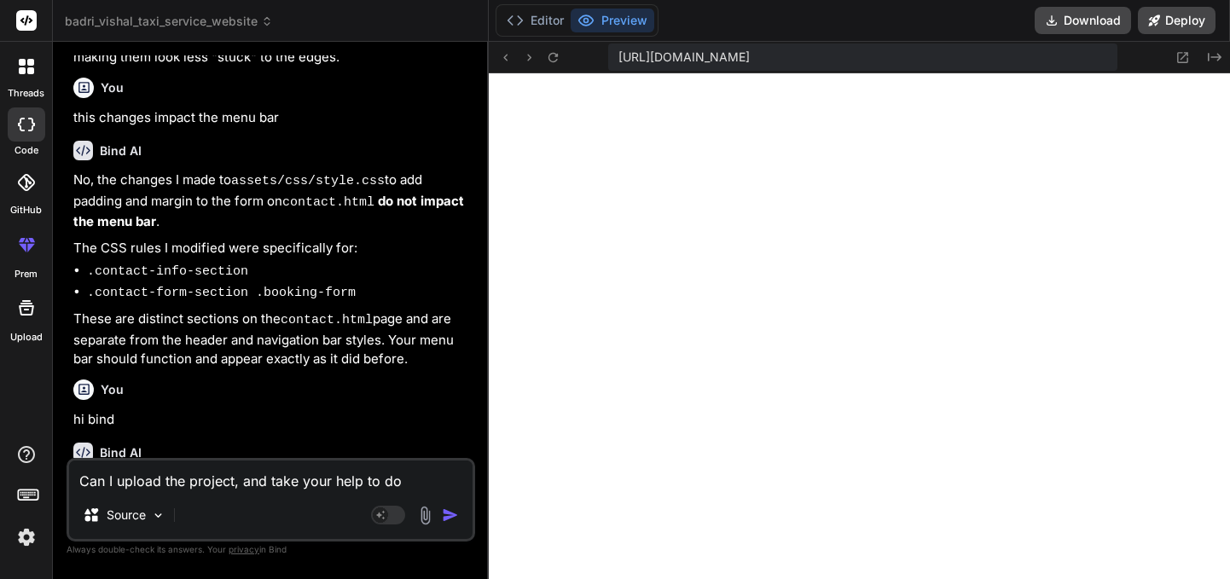
type textarea "Can I upload the project, and take your help to do change"
type textarea "x"
type textarea "Can I upload the project, and take your help to do changes"
type textarea "x"
type textarea "Can I upload the project, and take your help to do changes"
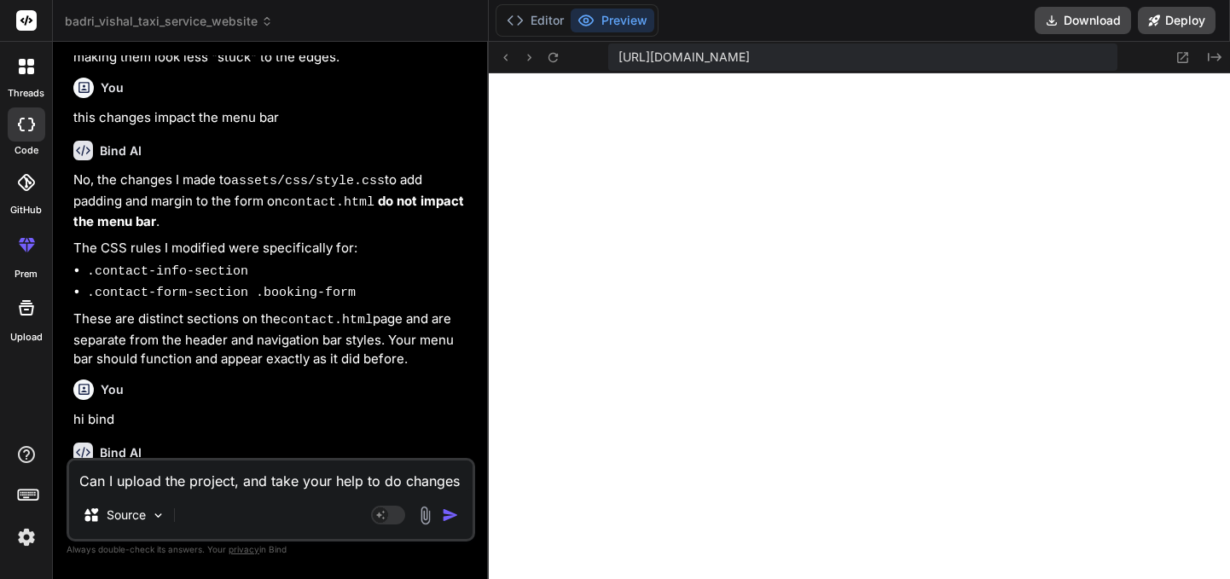
type textarea "x"
type textarea "Can I upload the project, and take your help to do changes i"
type textarea "x"
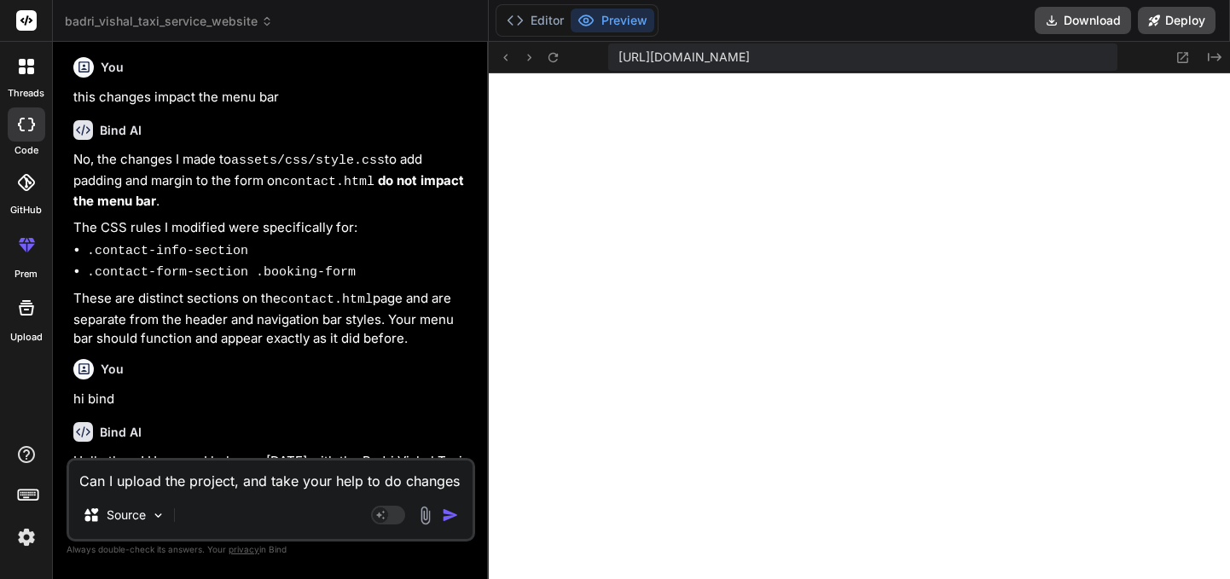
type textarea "Can I upload the project, and take your help to do changes in"
type textarea "x"
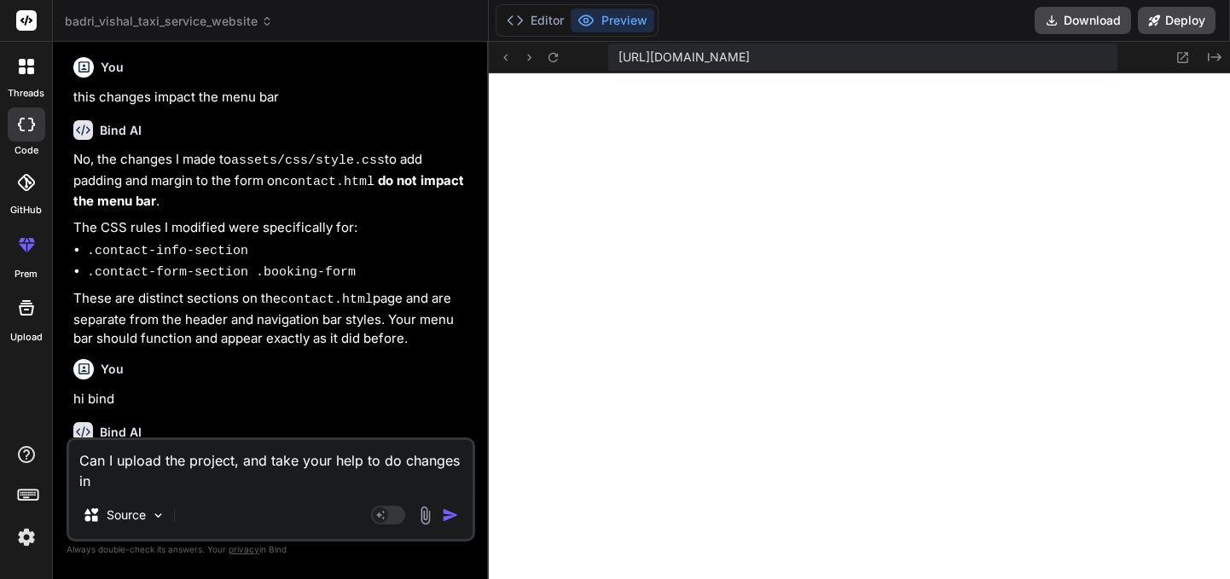
type textarea "Can I upload the project, and take your help to do changes in"
type textarea "x"
type textarea "Can I upload the project, and take your help to do changes in f"
type textarea "x"
type textarea "Can I upload the project, and take your help to do changes in fr"
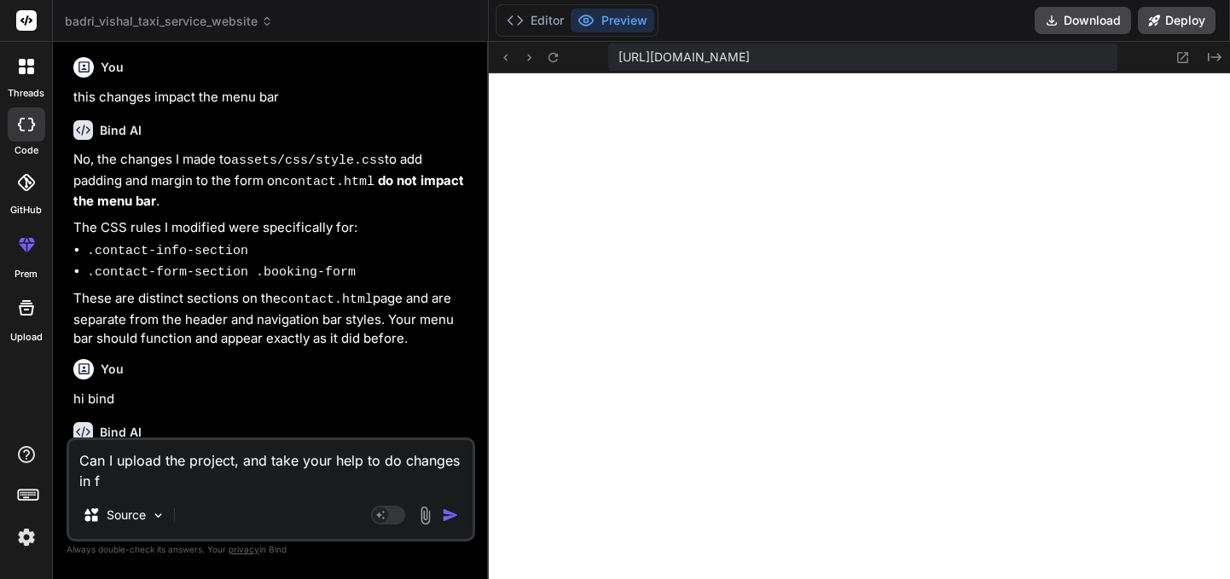
type textarea "x"
type textarea "Can I upload the project, and take your help to do changes in fro"
type textarea "x"
type textarea "Can I upload the project, and take your help to do changes in fron"
type textarea "x"
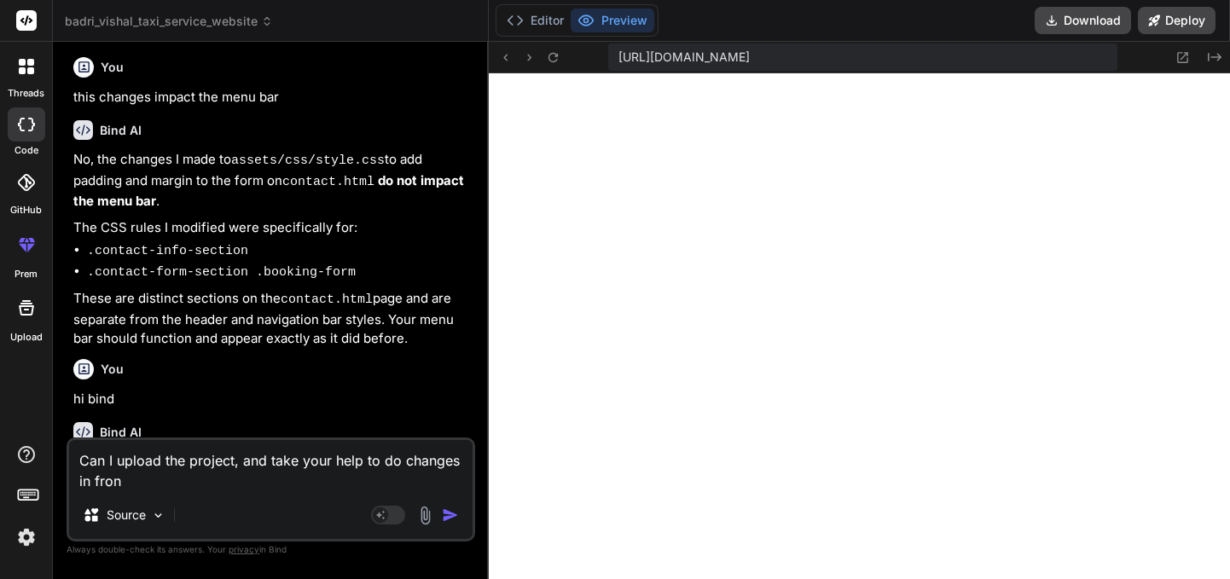
type textarea "Can I upload the project, and take your help to do changes in front"
type textarea "x"
type textarea "Can I upload the project, and take your help to do changes in front-"
type textarea "x"
type textarea "Can I upload the project, and take your help to do changes in front-e"
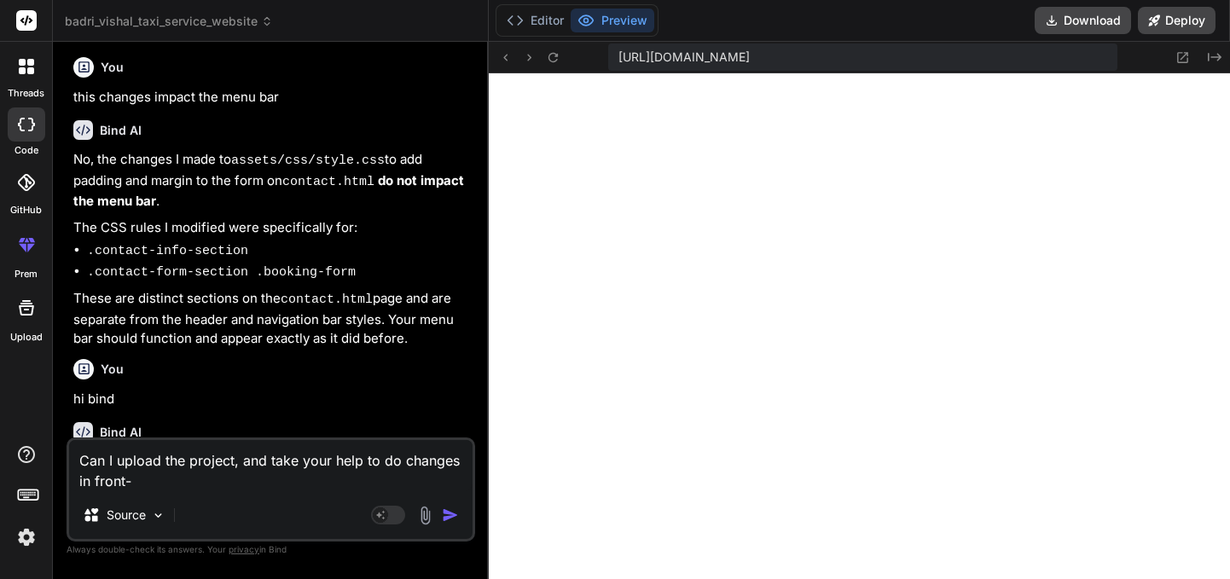
type textarea "x"
type textarea "Can I upload the project, and take your help to do changes in front-en"
type textarea "x"
type textarea "Can I upload the project, and take your help to do changes in front-end"
type textarea "x"
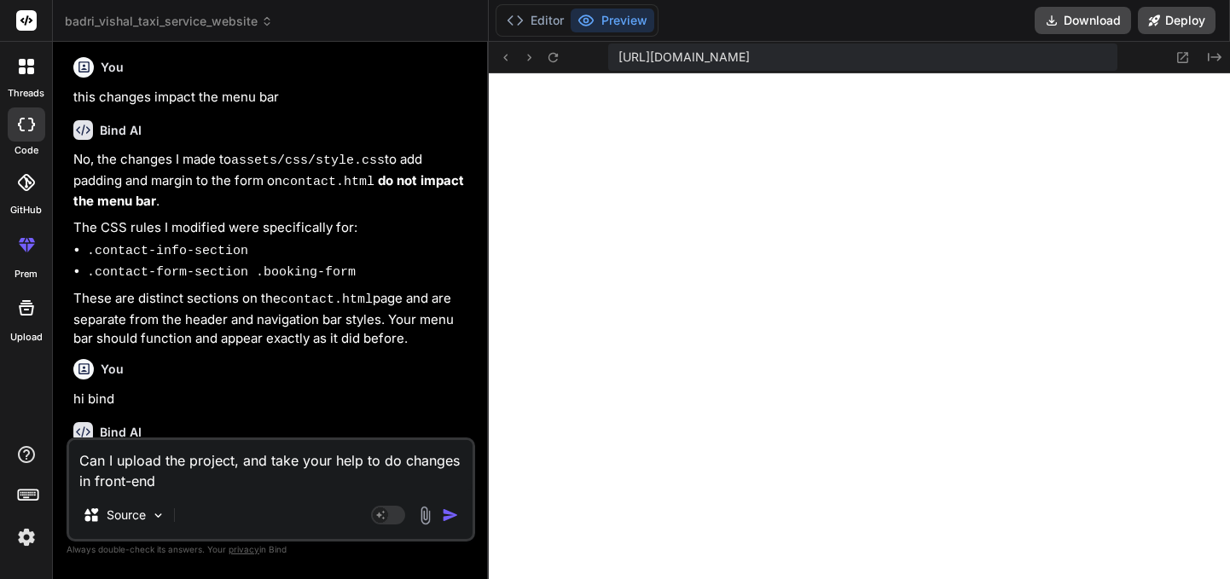
type textarea "Can I upload the project, and take your help to do changes in front-end"
type textarea "x"
type textarea "Can I upload the project, and take your help to do changes in front-end ?"
type textarea "x"
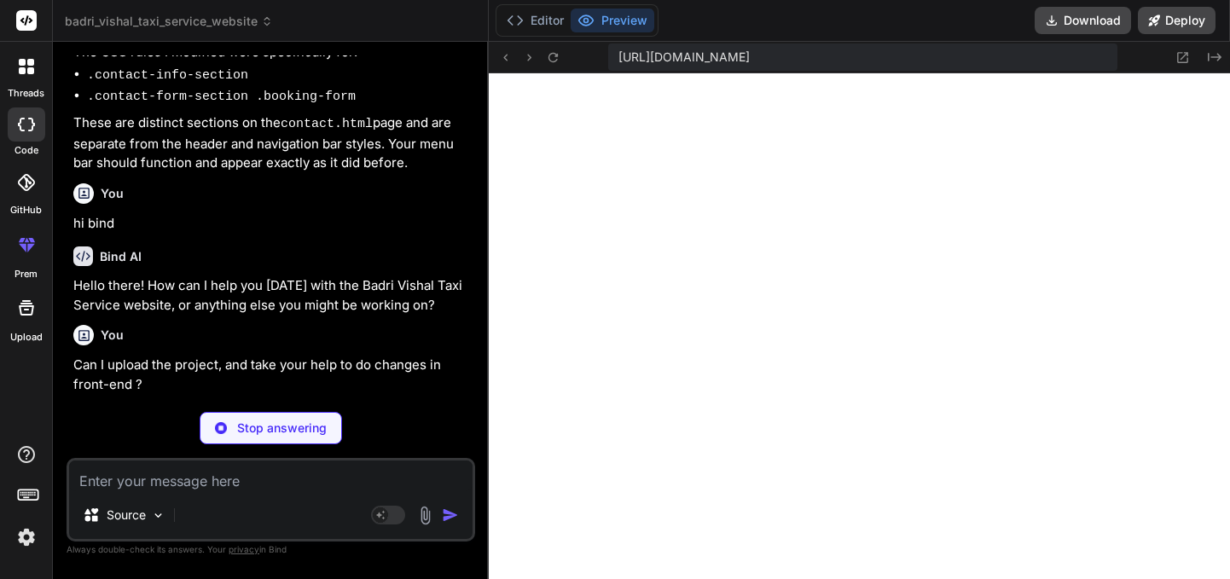
scroll to position [2776, 0]
type textarea "x"
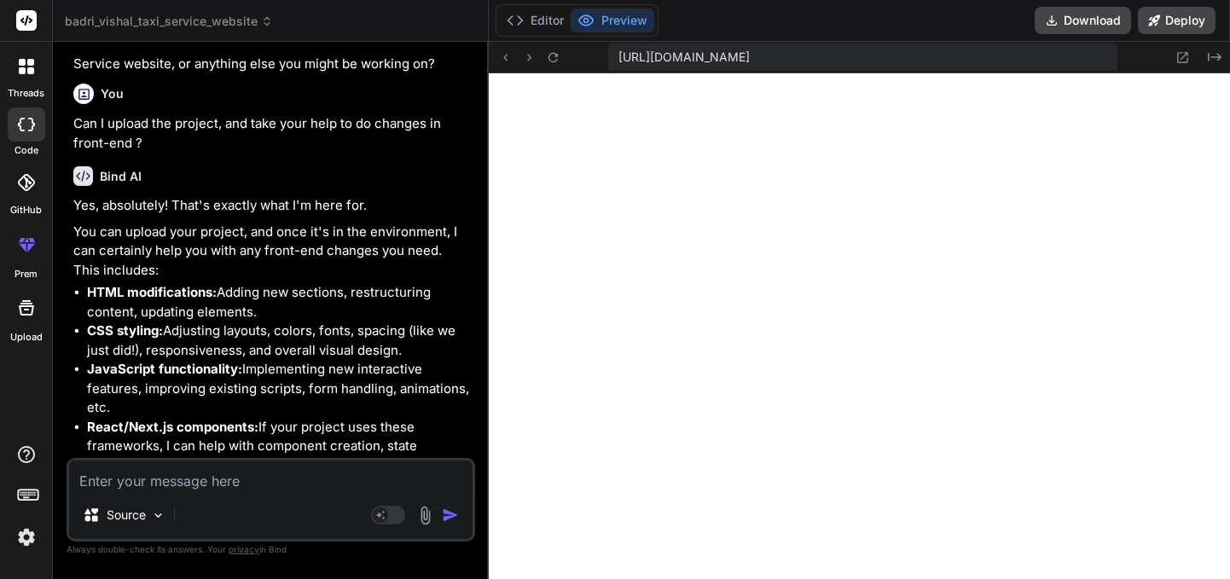
scroll to position [3027, 0]
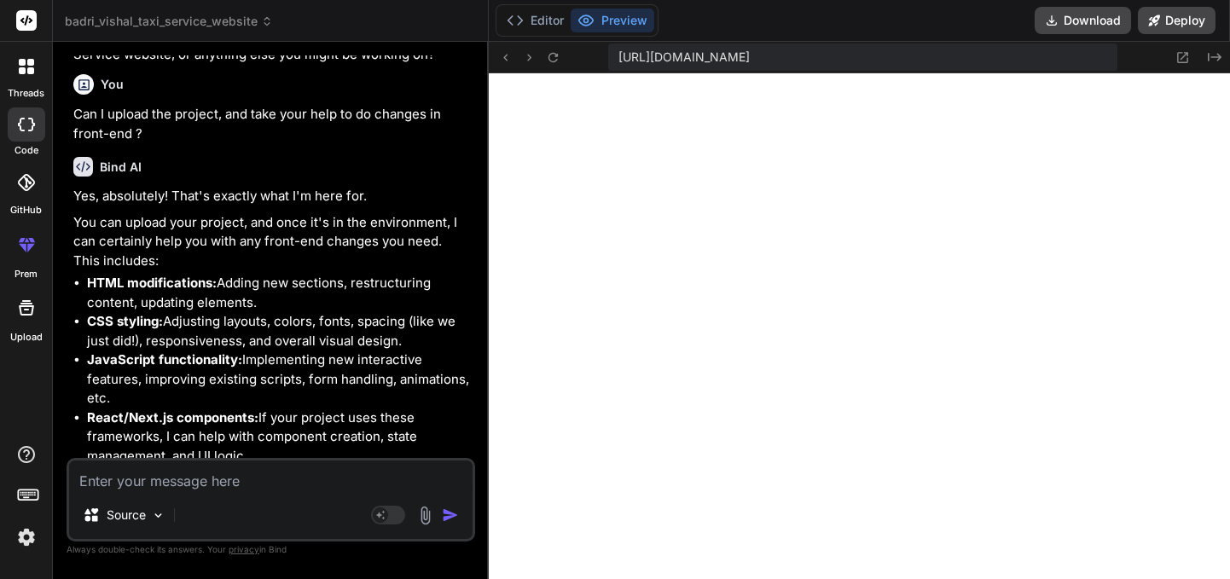
click at [170, 475] on textarea at bounding box center [270, 475] width 403 height 31
type textarea "h"
type textarea "x"
type textarea "ho"
type textarea "x"
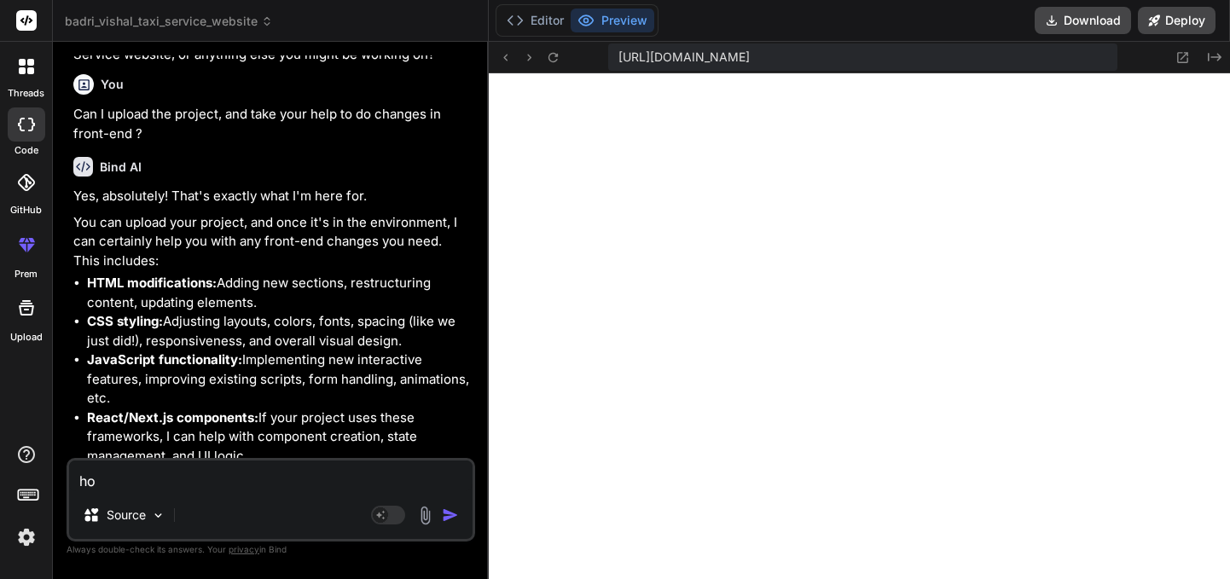
type textarea "how"
type textarea "x"
type textarea "how"
type textarea "x"
type textarea "how t"
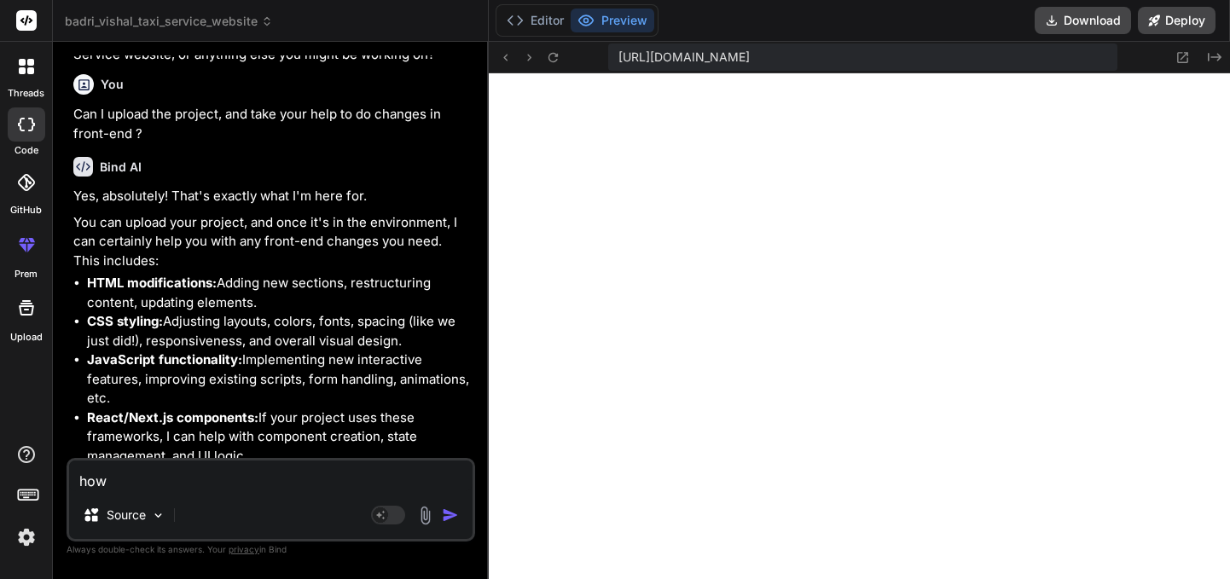
type textarea "x"
type textarea "how to"
type textarea "x"
type textarea "how to"
type textarea "x"
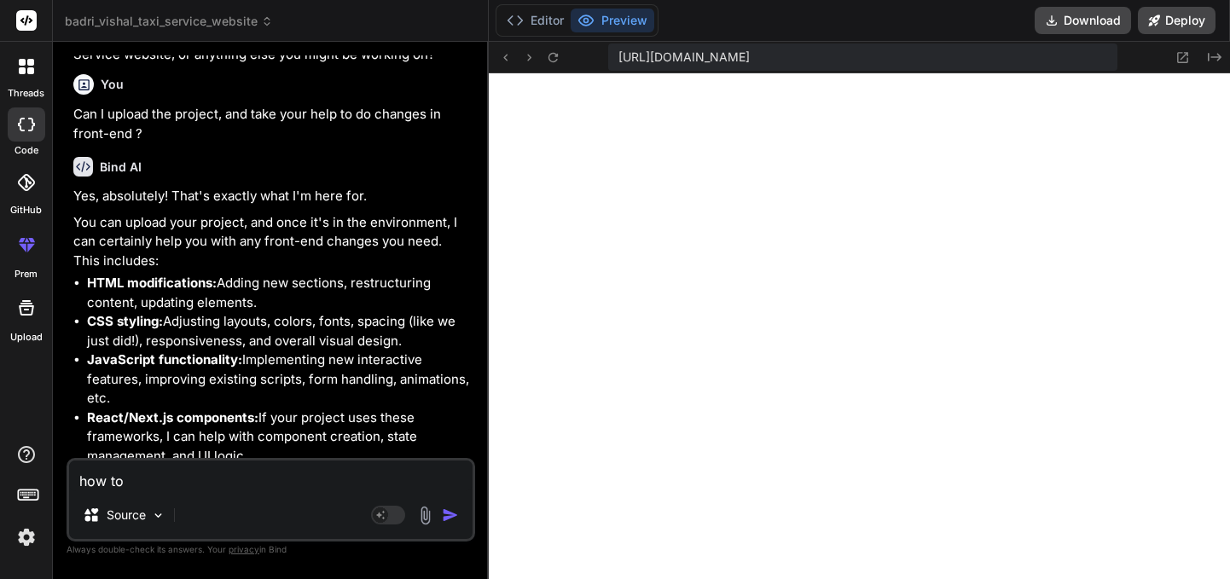
type textarea "how to u"
type textarea "x"
type textarea "how to up"
type textarea "x"
type textarea "how to upl"
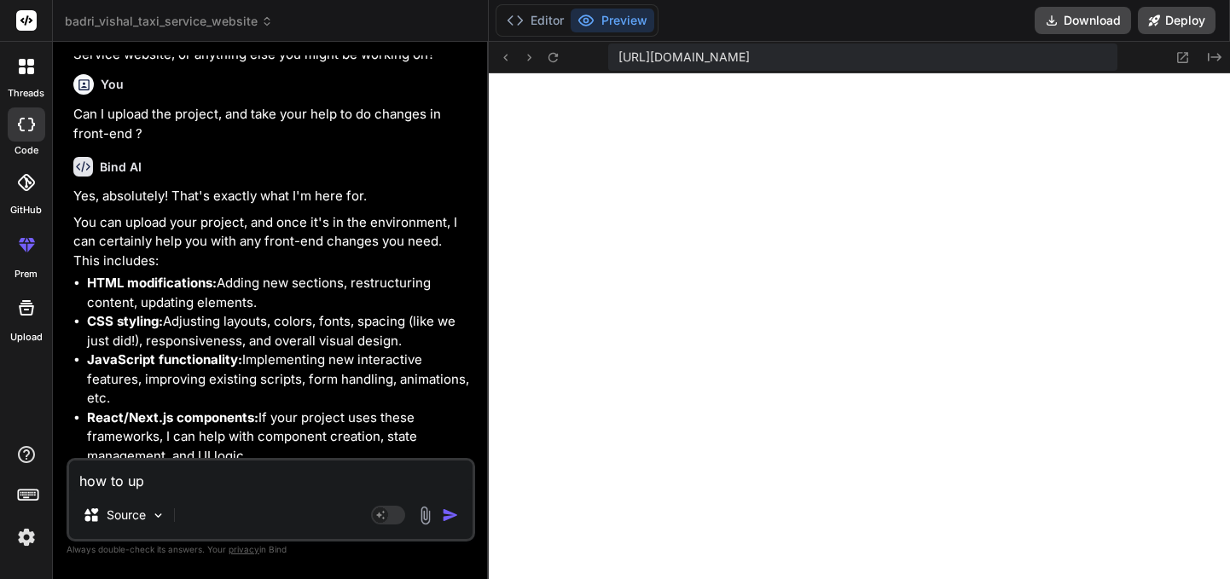
type textarea "x"
type textarea "how to uplo"
type textarea "x"
type textarea "how to uploa"
type textarea "x"
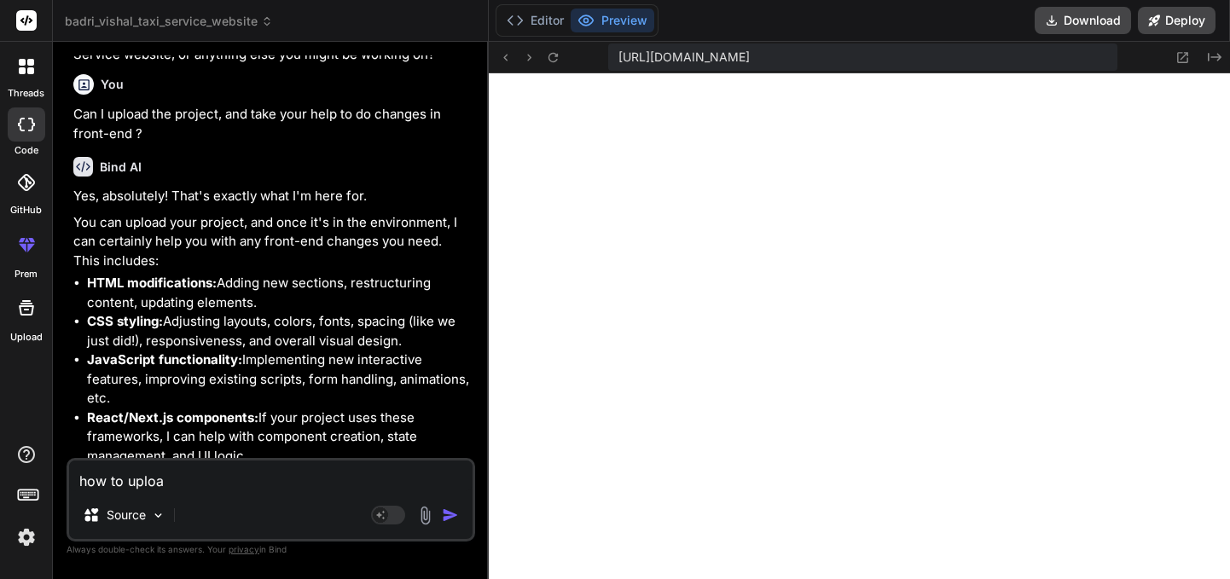
type textarea "how to upload"
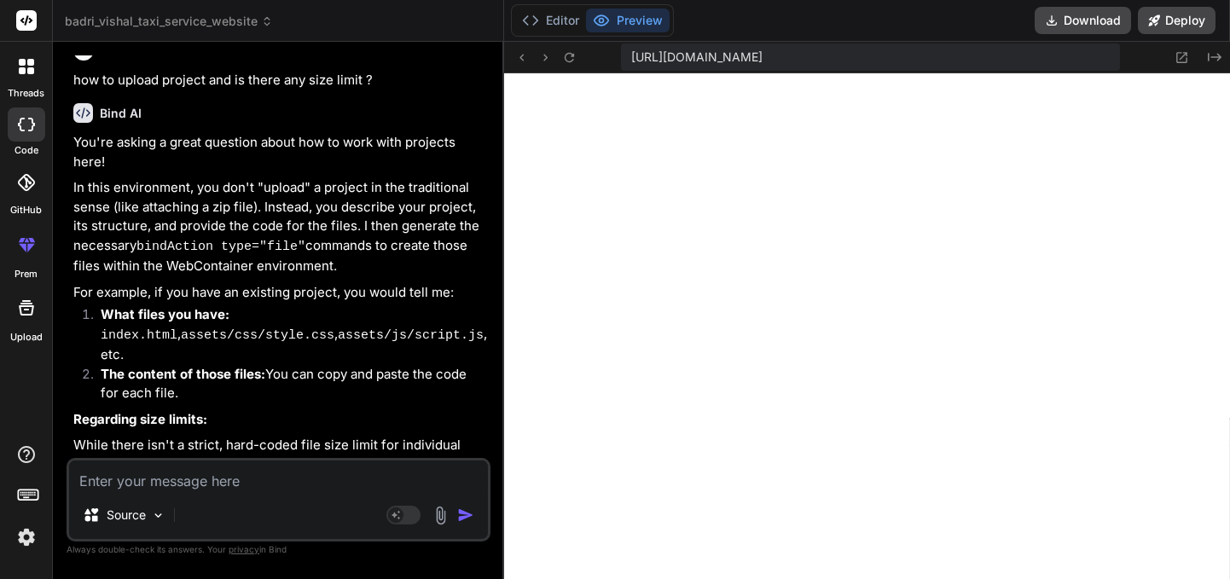
scroll to position [3411, 0]
click at [529, 26] on button "Editor" at bounding box center [550, 21] width 71 height 24
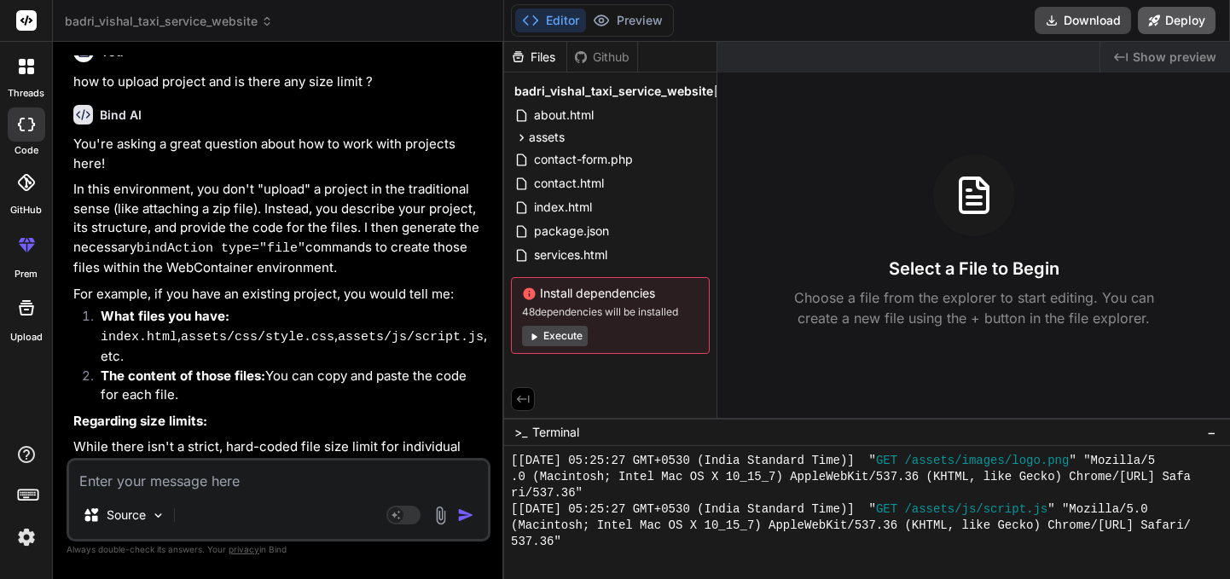
click at [1167, 25] on button "Deploy" at bounding box center [1177, 20] width 78 height 27
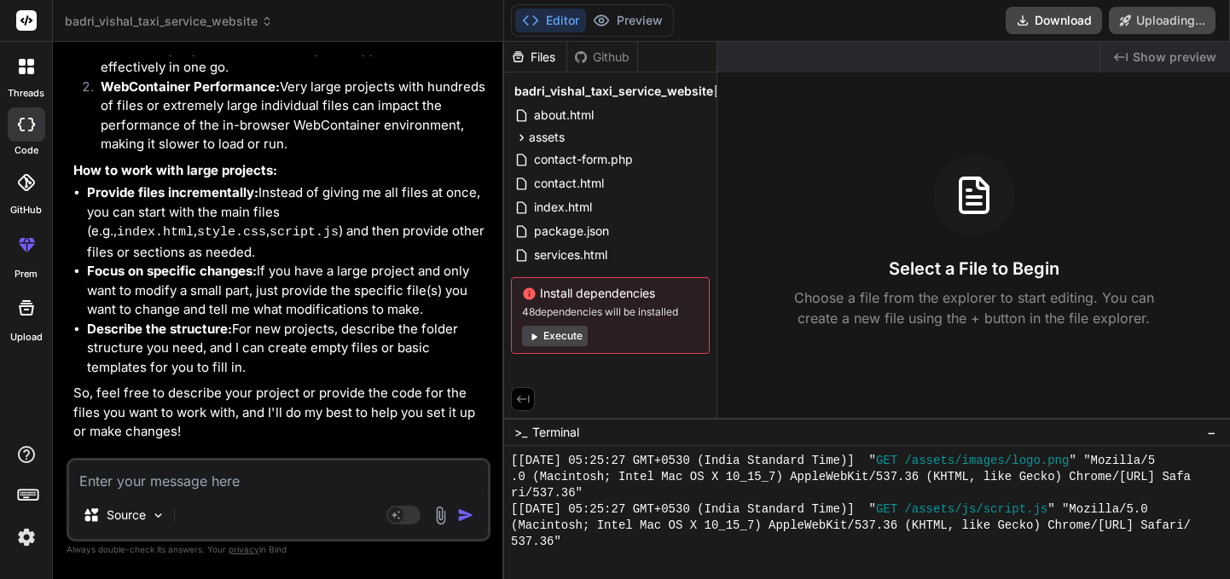
scroll to position [4060, 0]
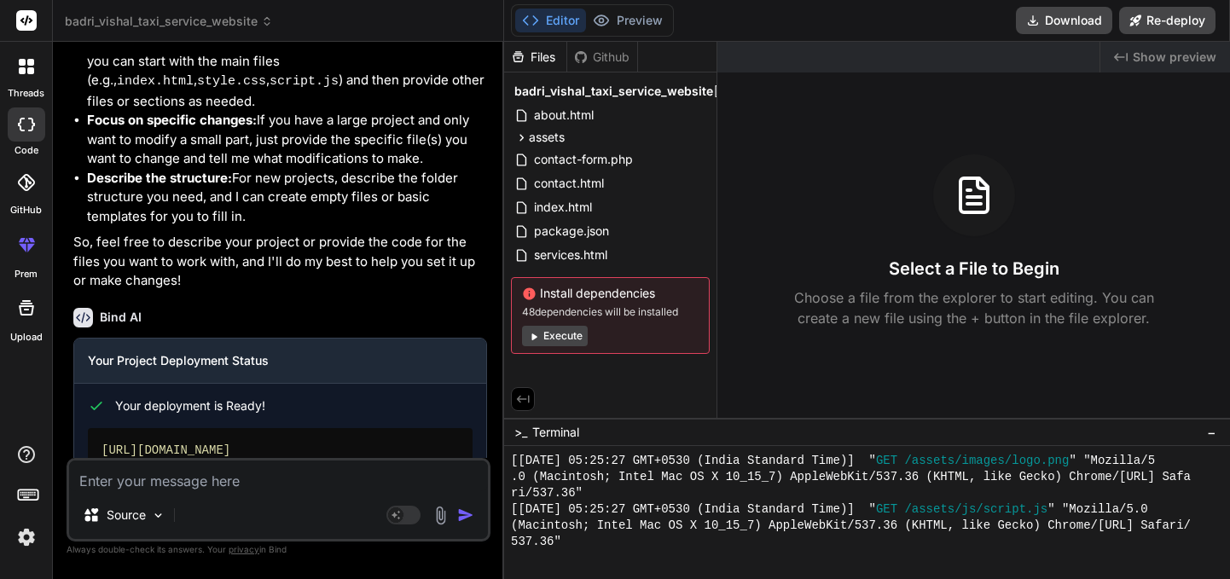
click at [520, 59] on div "Files" at bounding box center [535, 57] width 62 height 17
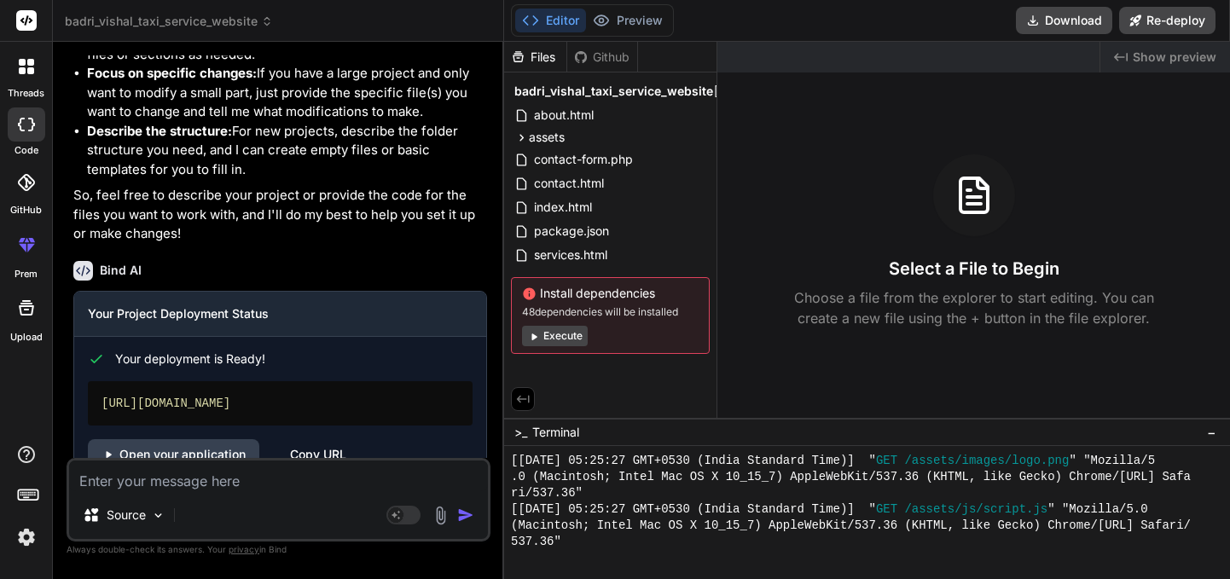
scroll to position [4179, 0]
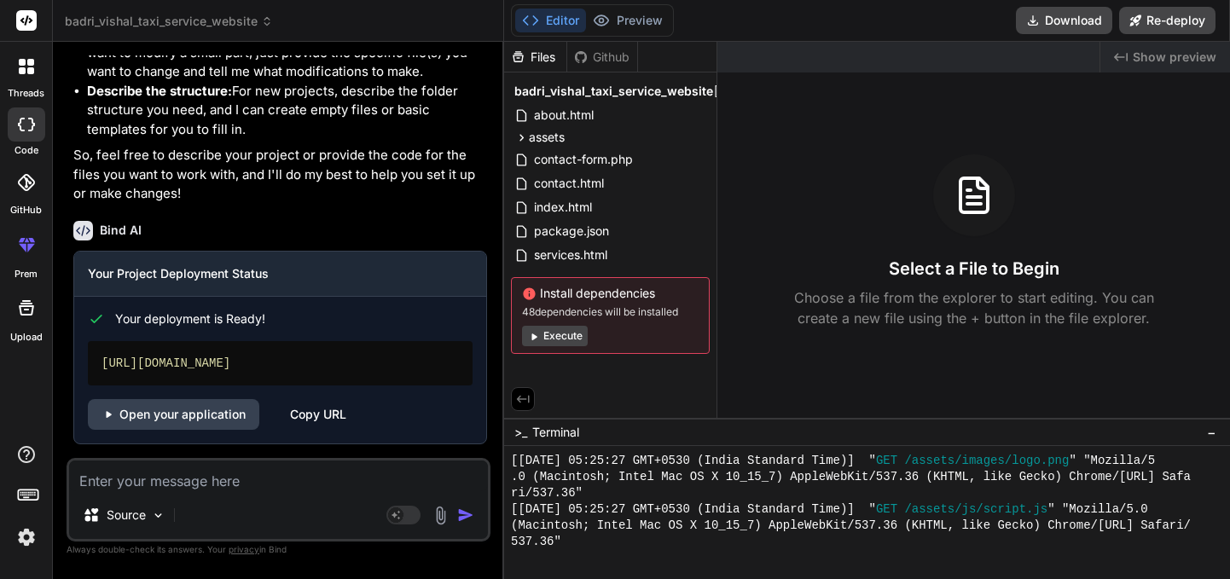
click at [27, 125] on icon at bounding box center [26, 125] width 17 height 14
click at [614, 19] on button "Preview" at bounding box center [628, 21] width 84 height 24
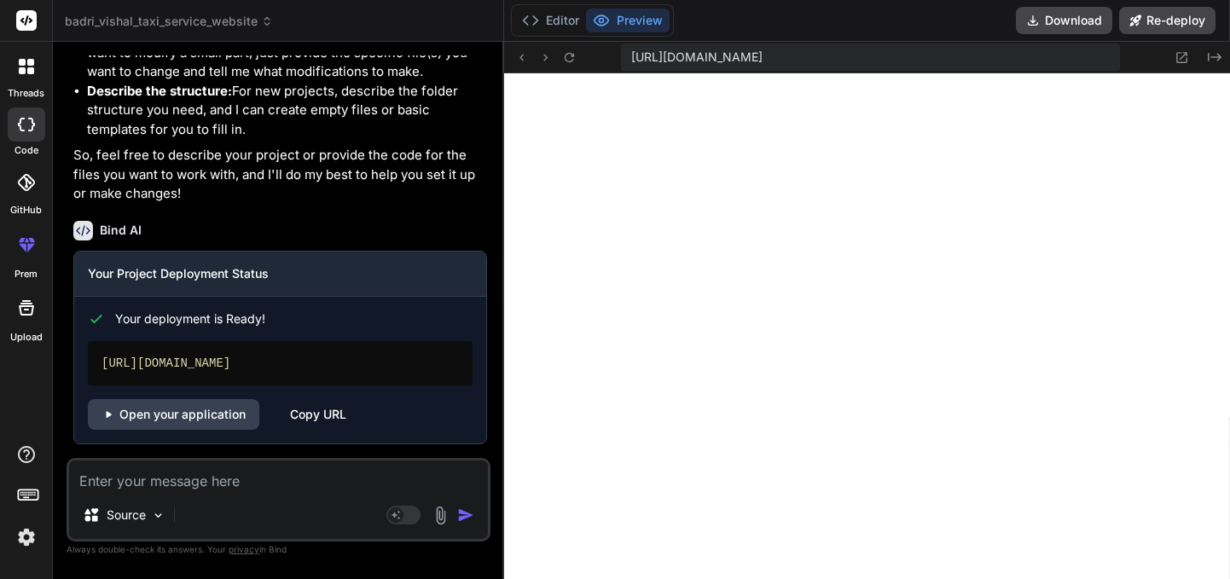
click at [187, 480] on textarea at bounding box center [278, 475] width 419 height 31
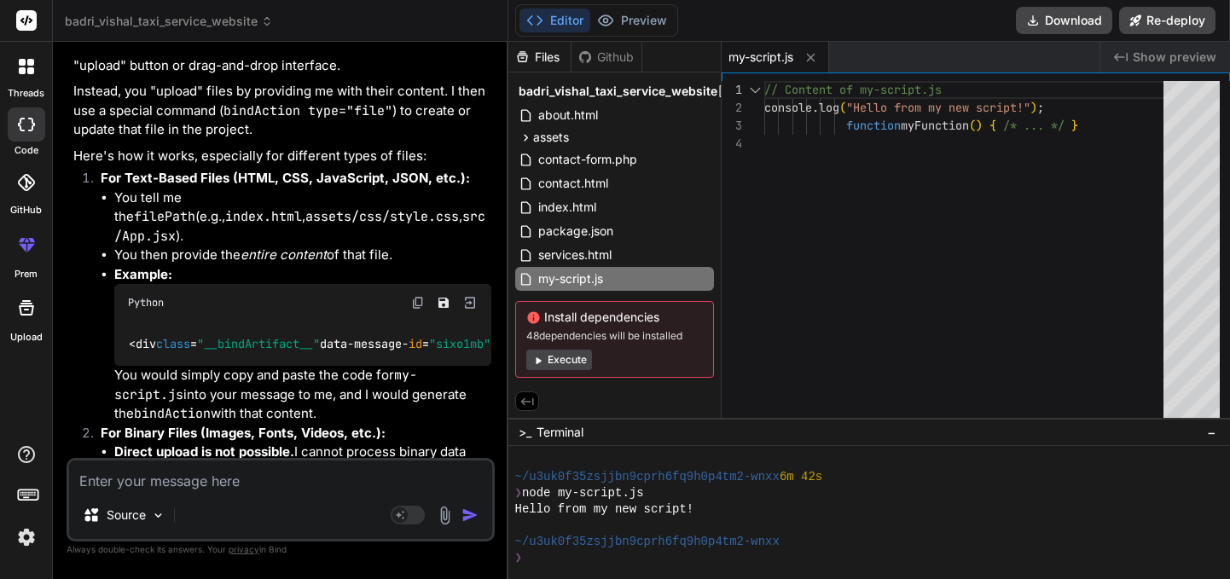
scroll to position [4576, 0]
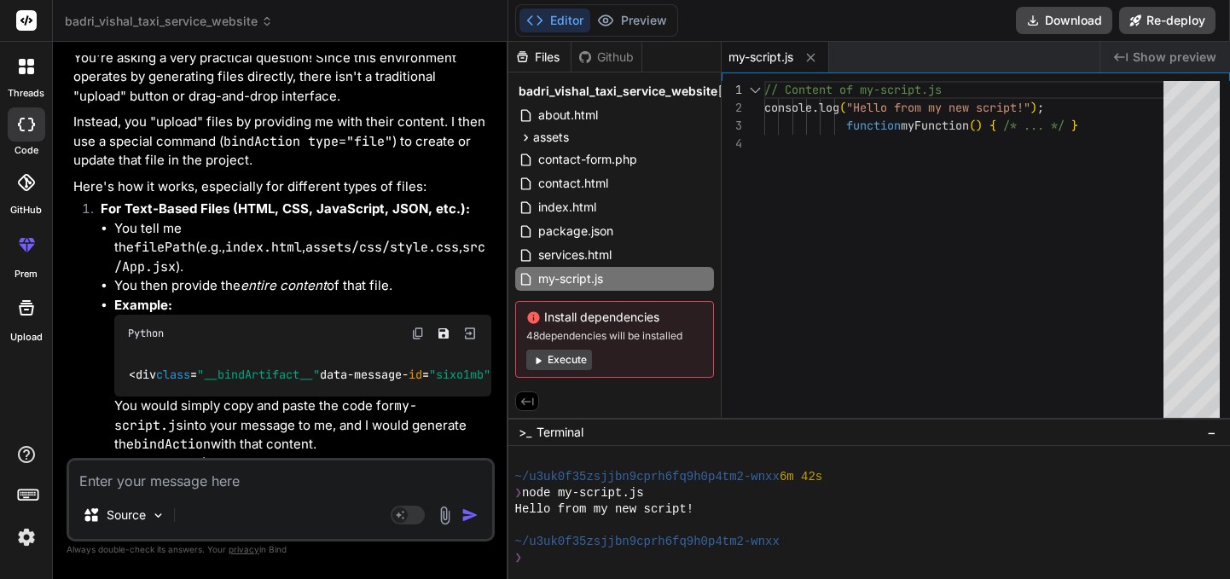
click at [36, 309] on icon at bounding box center [26, 308] width 20 height 20
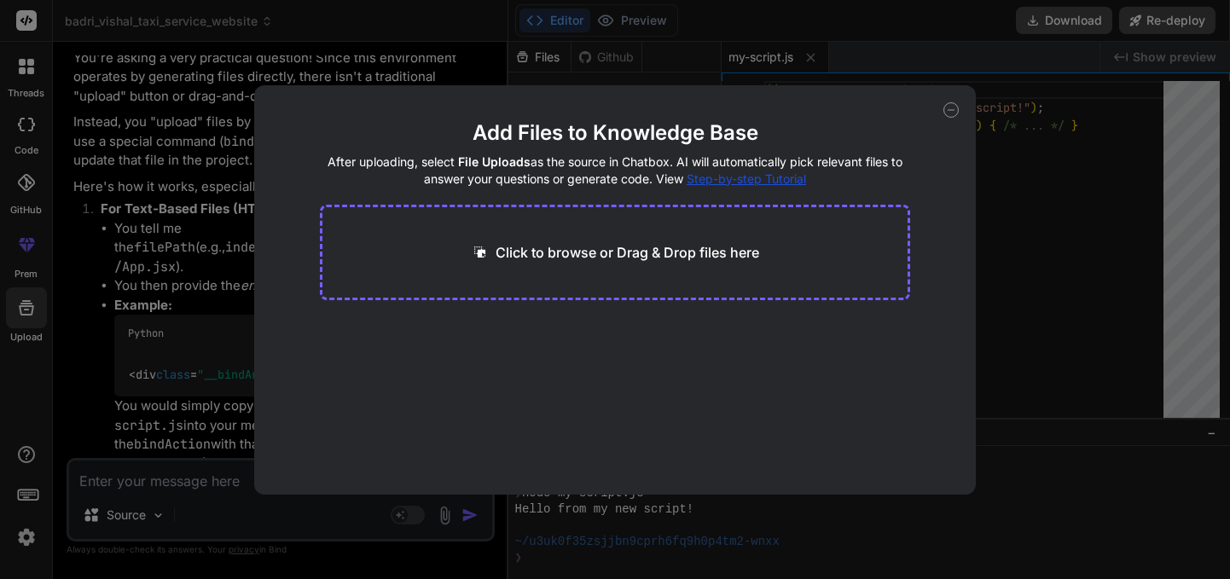
click at [950, 111] on icon at bounding box center [950, 109] width 15 height 15
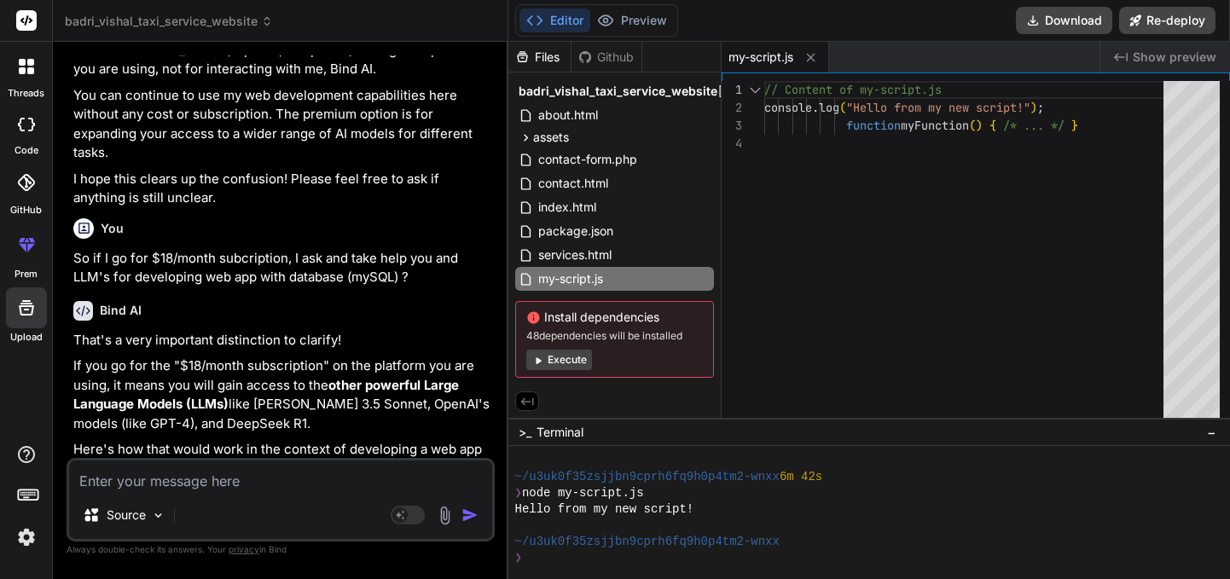
scroll to position [0, 0]
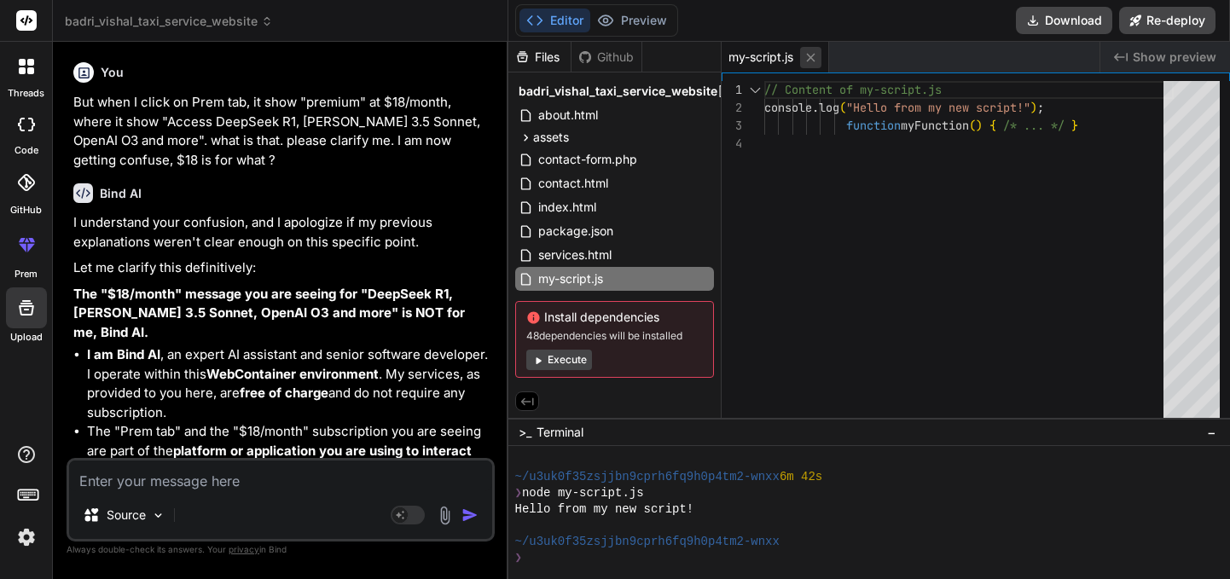
click at [816, 59] on icon at bounding box center [810, 57] width 14 height 14
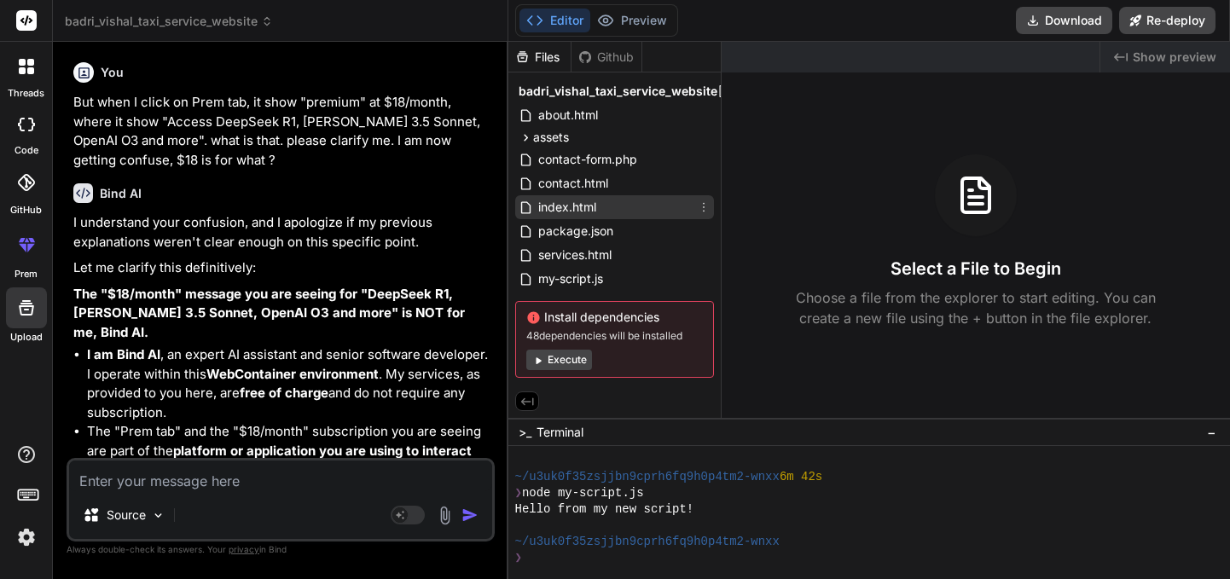
click at [559, 206] on span "index.html" at bounding box center [566, 207] width 61 height 20
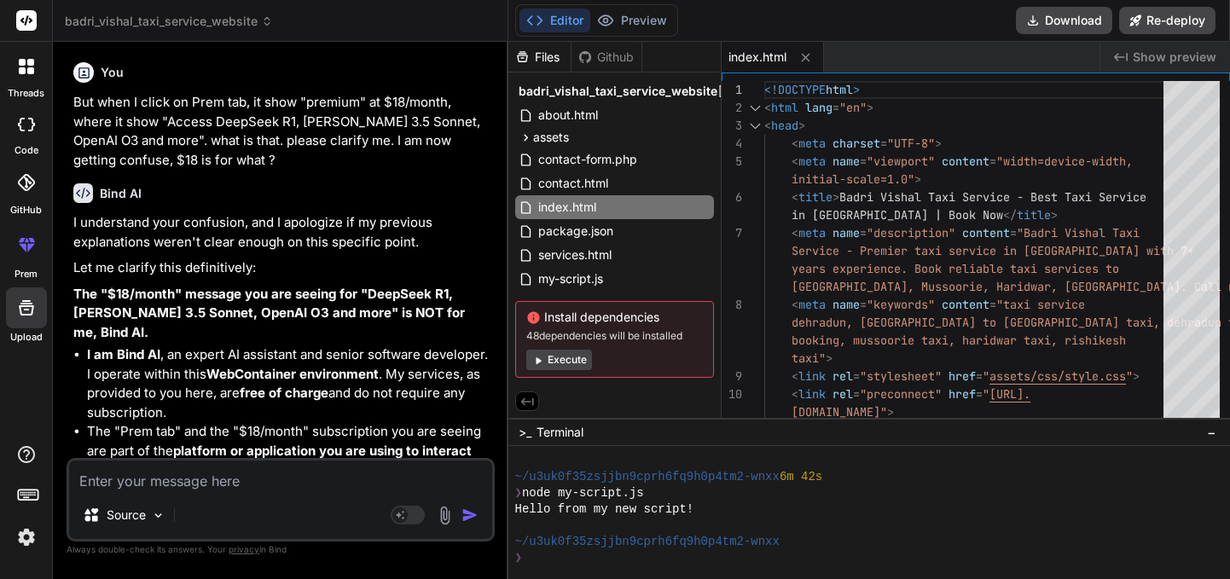
click at [29, 122] on icon at bounding box center [26, 125] width 17 height 14
click at [24, 72] on icon at bounding box center [22, 70] width 7 height 7
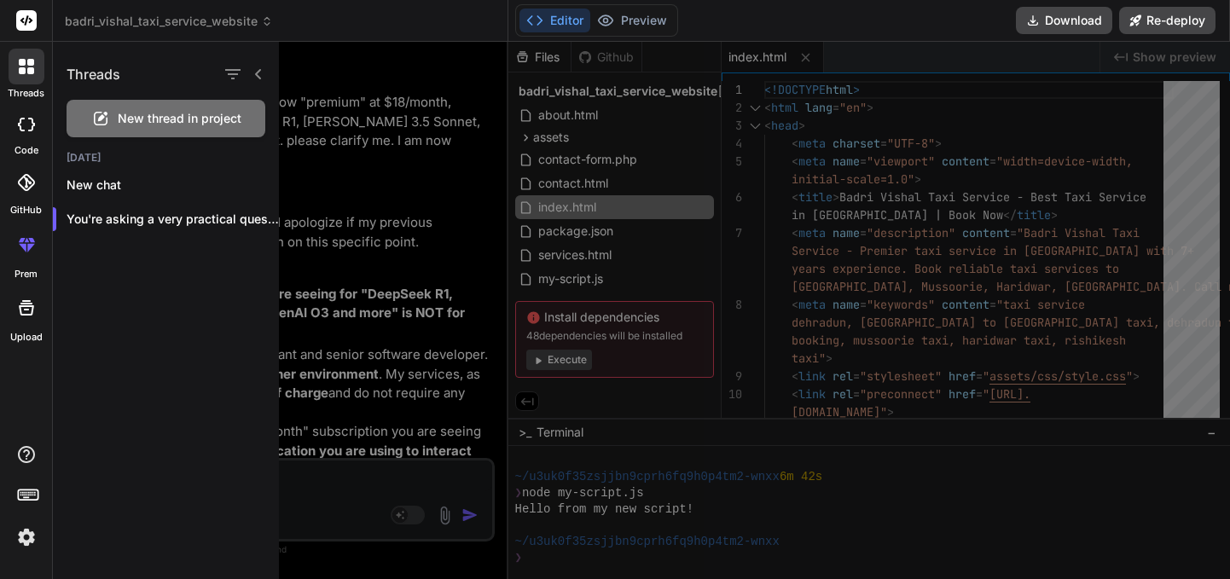
click at [338, 247] on div at bounding box center [781, 310] width 1004 height 537
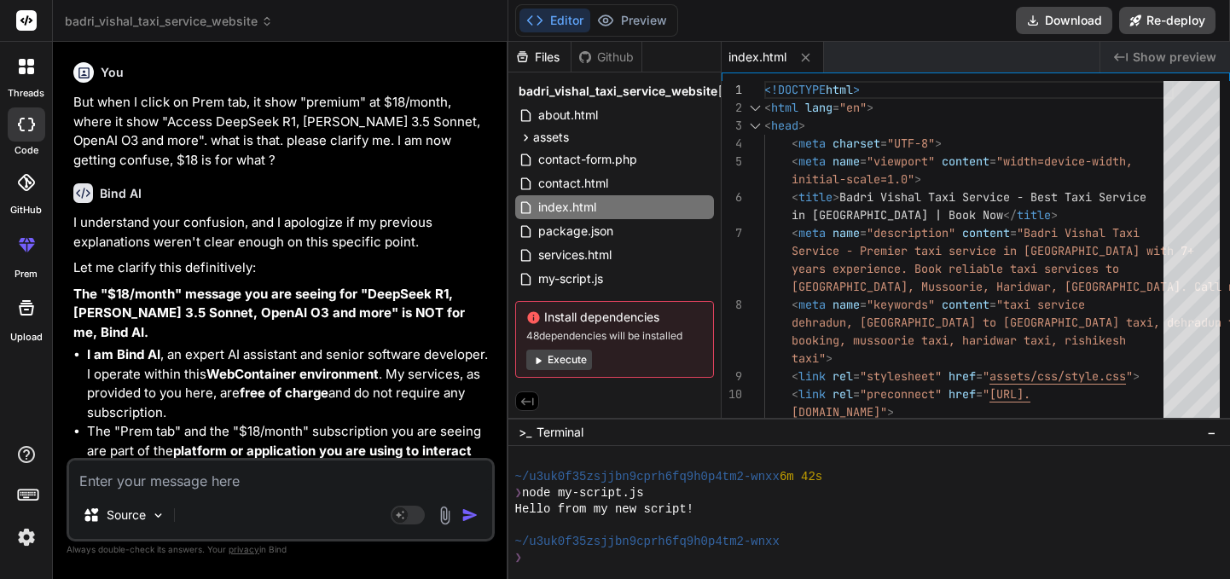
click at [180, 490] on textarea at bounding box center [280, 475] width 423 height 31
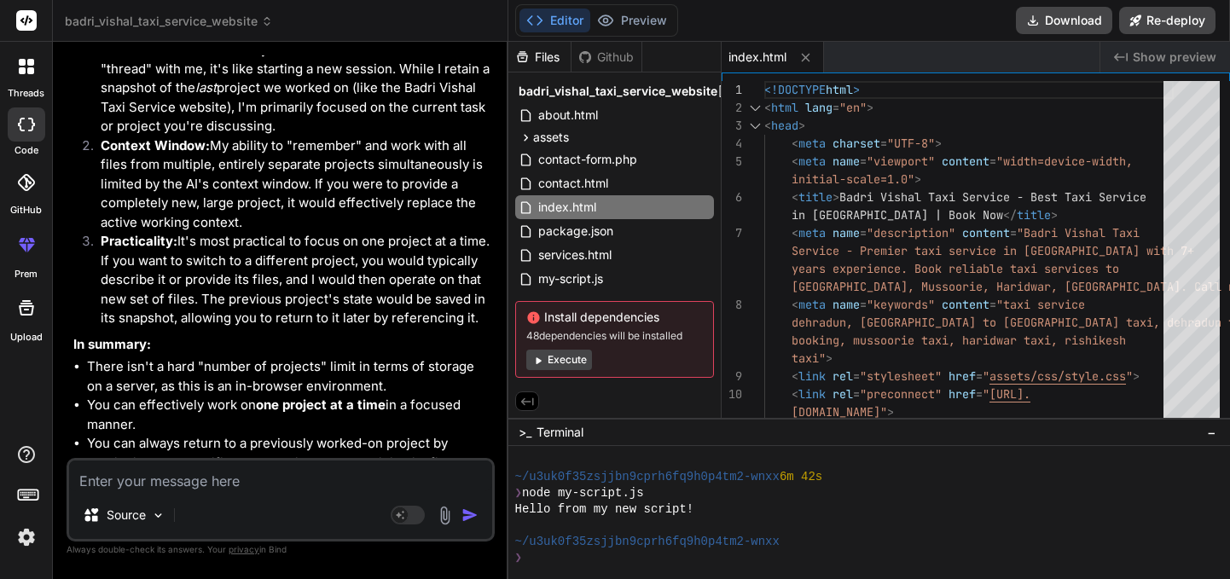
scroll to position [5615, 0]
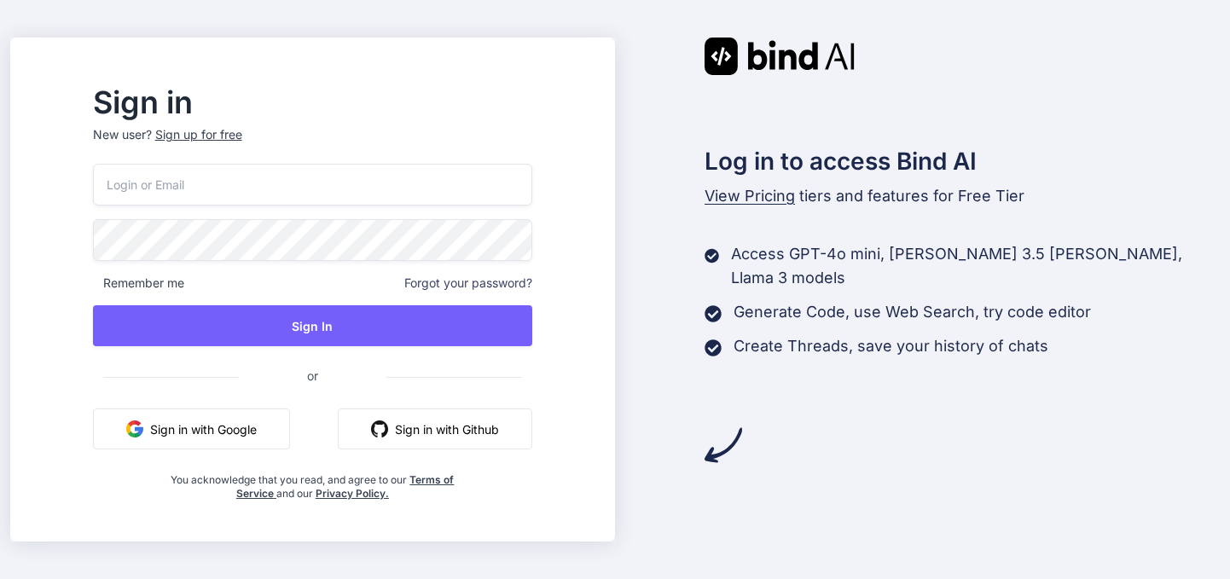
click at [229, 430] on button "Sign in with Google" at bounding box center [191, 428] width 197 height 41
